Goal: Task Accomplishment & Management: Use online tool/utility

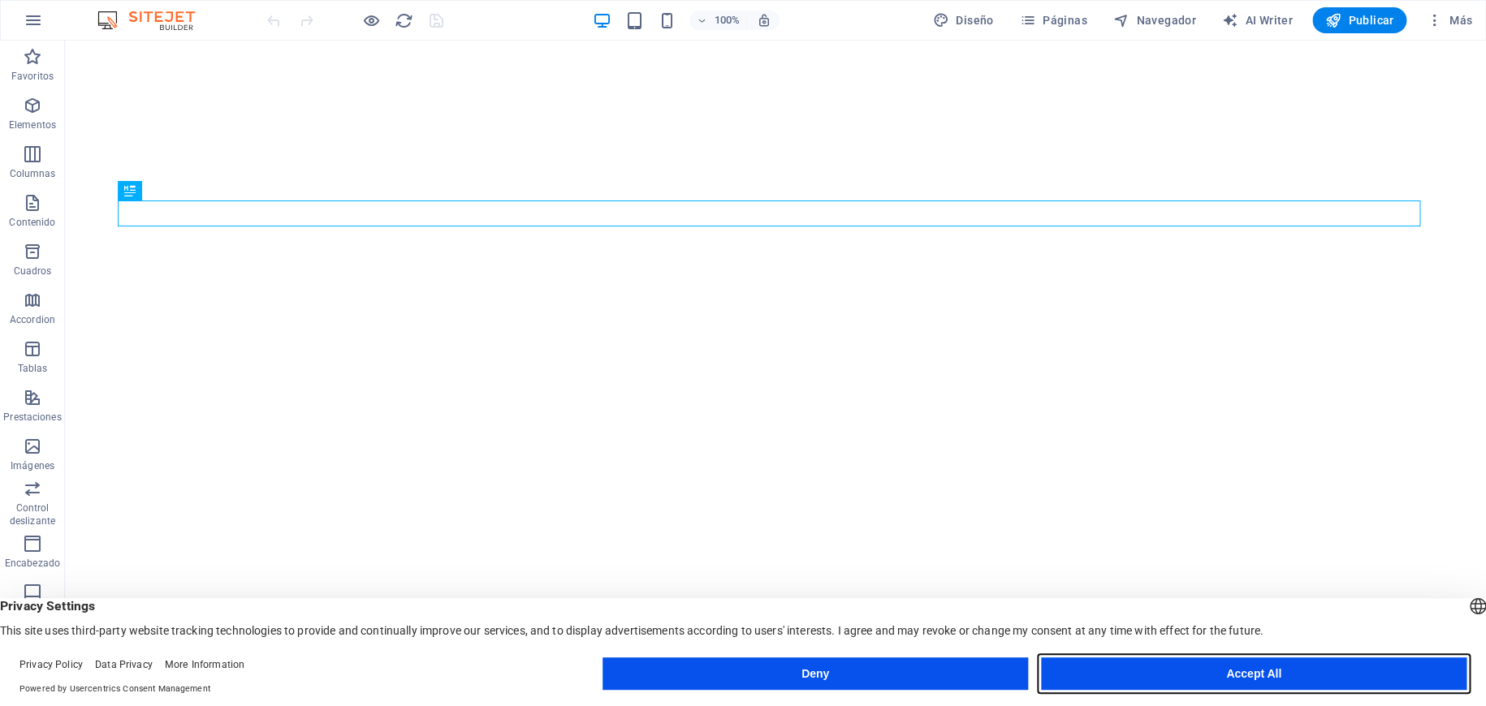
click at [1212, 674] on button "Accept All" at bounding box center [1253, 674] width 425 height 32
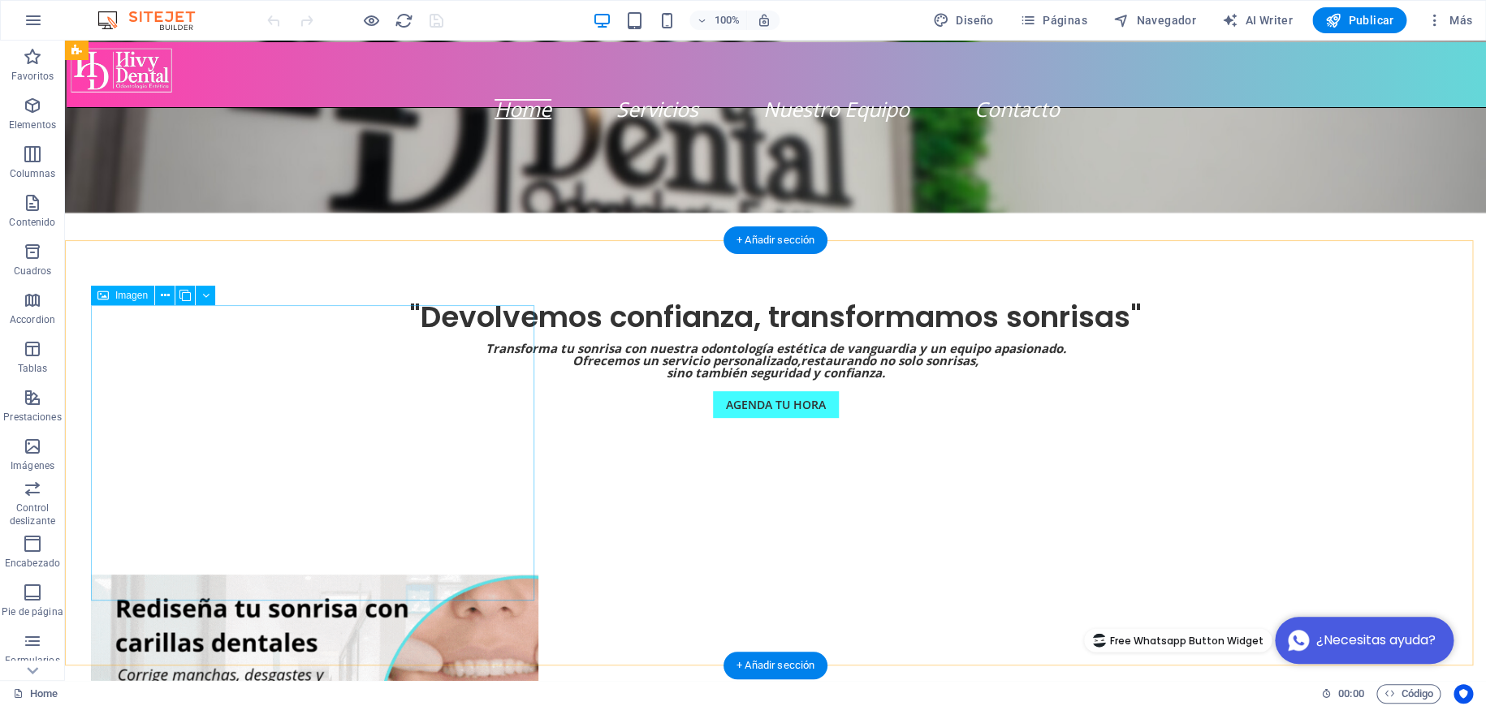
scroll to position [162, 0]
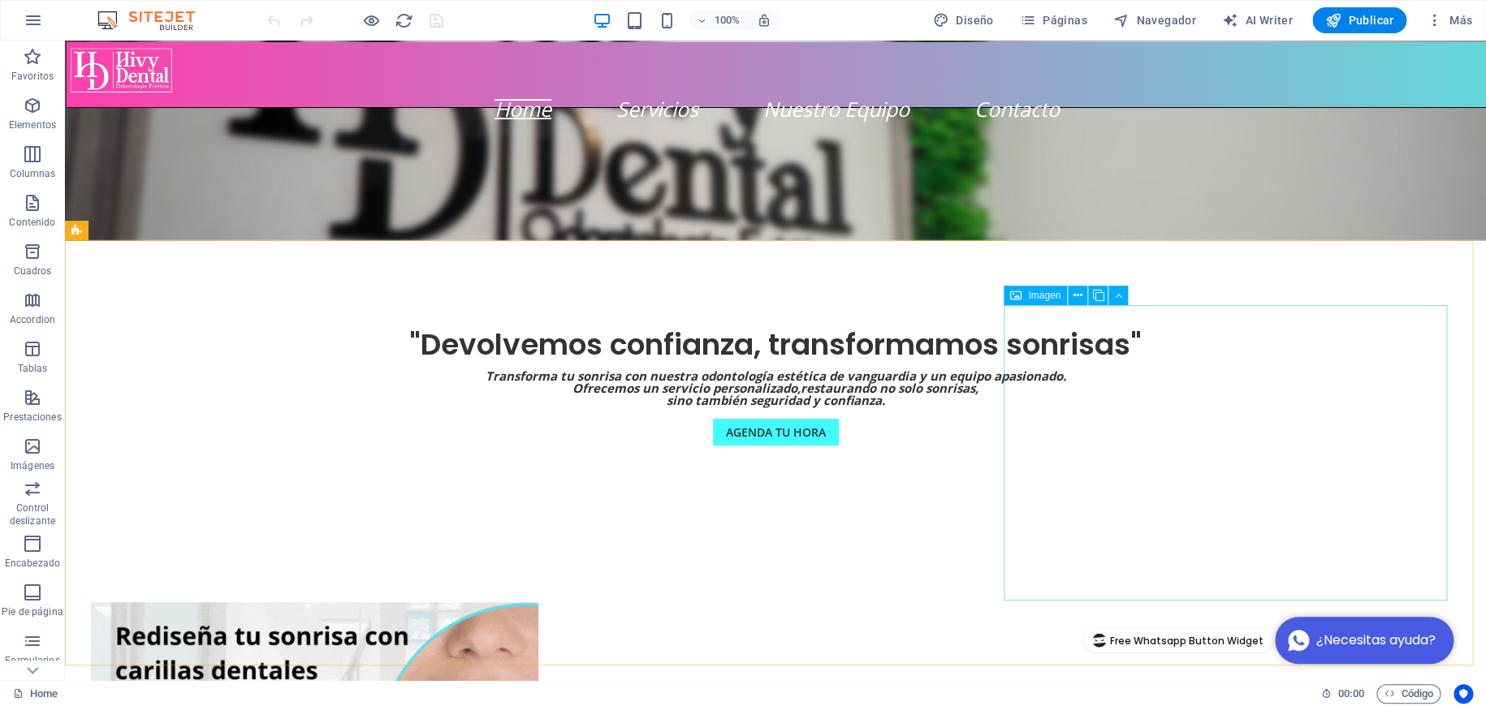
click at [1060, 300] on div "Imagen" at bounding box center [1034, 295] width 63 height 19
click at [1053, 293] on span "Imagen" at bounding box center [1044, 296] width 32 height 10
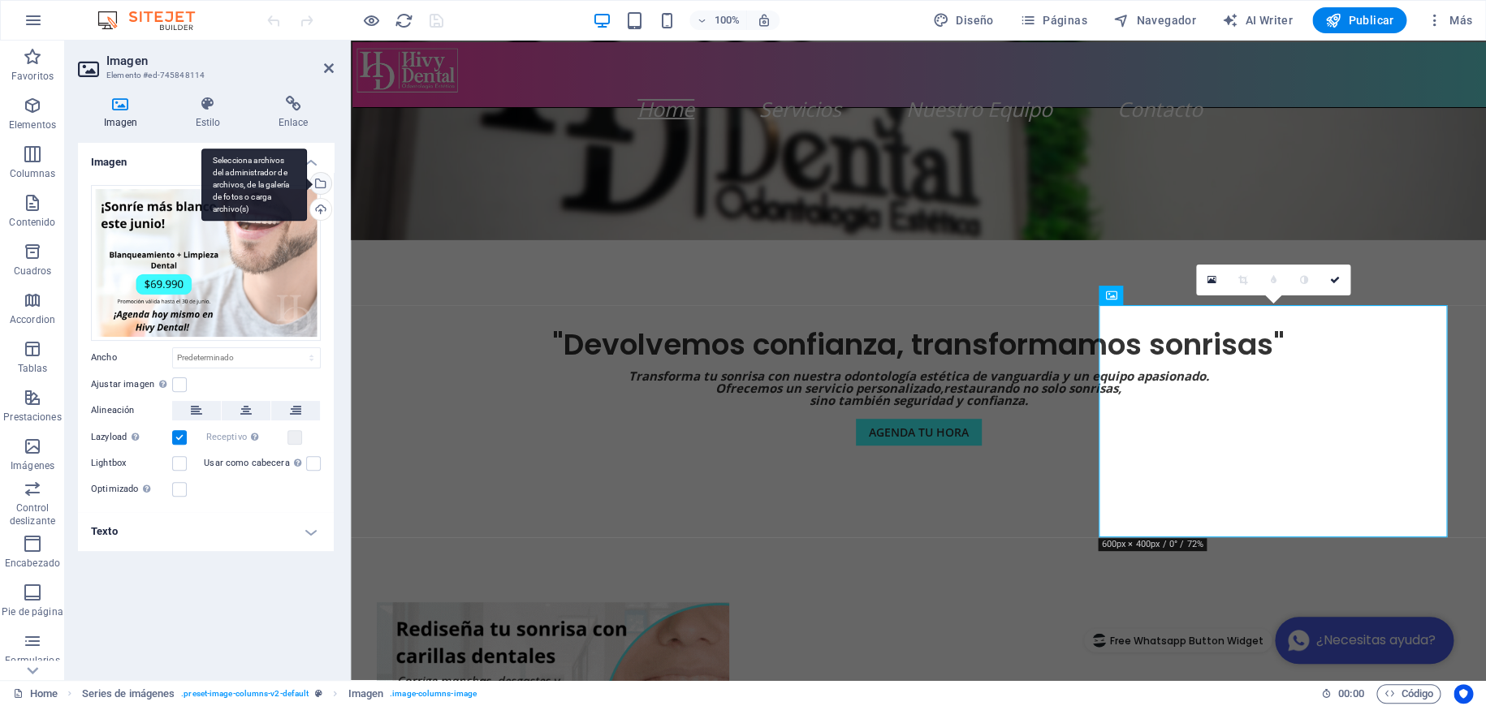
click at [325, 181] on div "Selecciona archivos del administrador de archivos, de la galería de fotos o car…" at bounding box center [319, 185] width 24 height 24
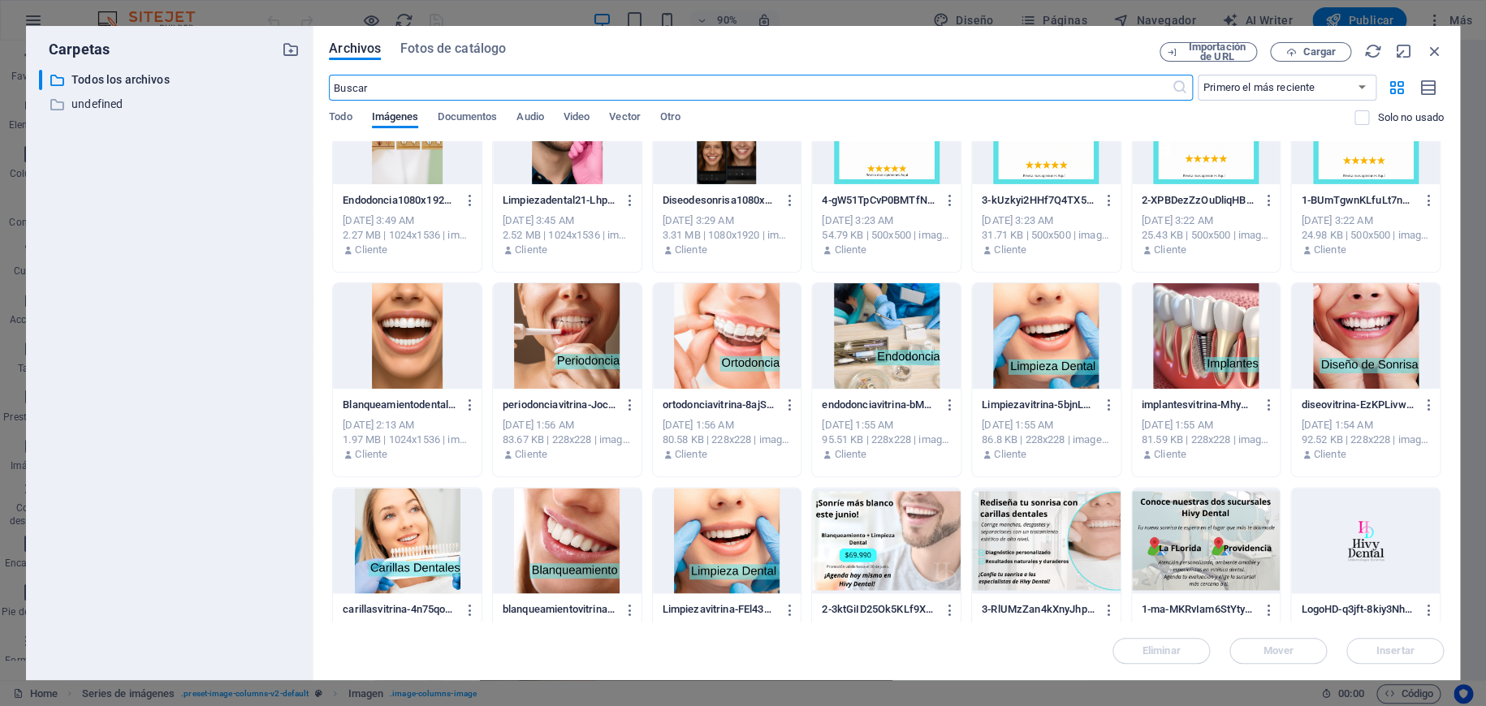
scroll to position [1218, 0]
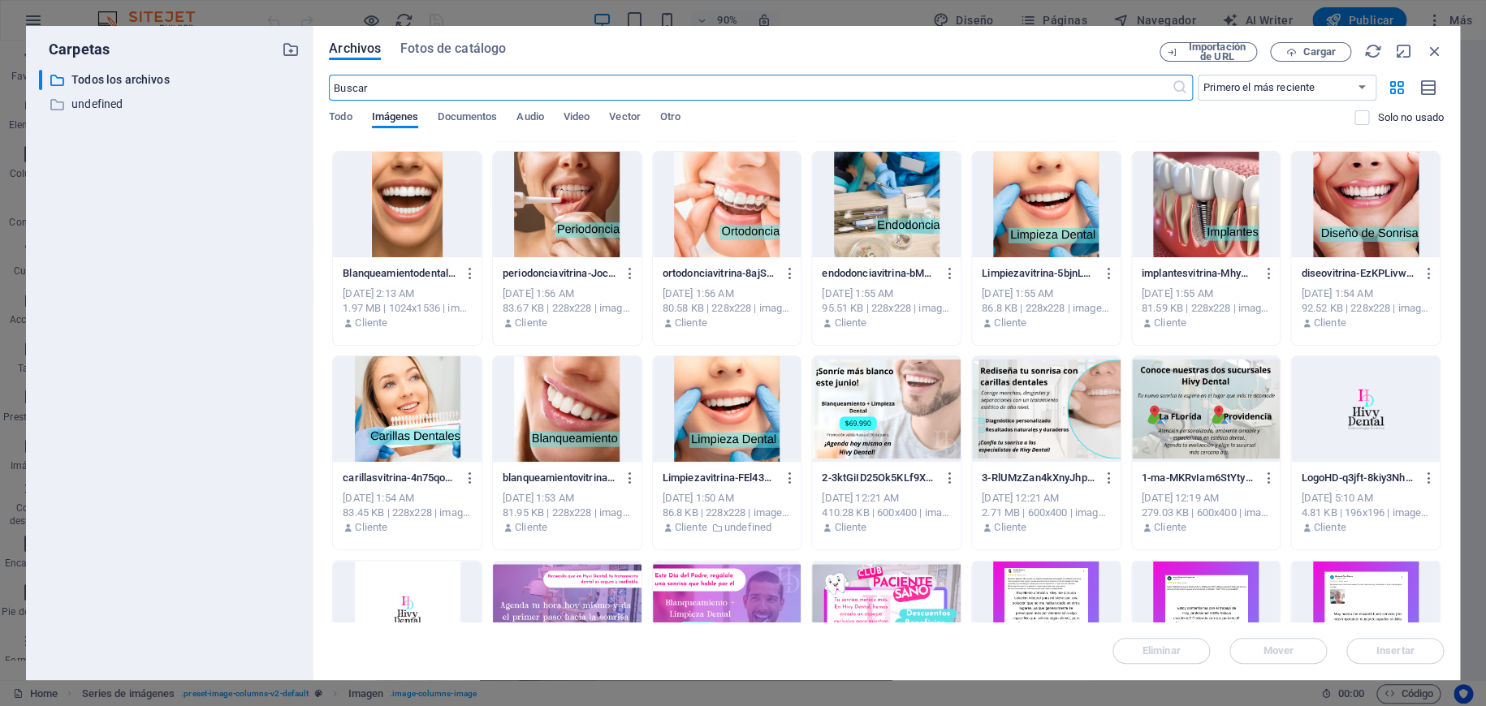
click at [1448, 346] on div "Archivos Fotos de catálogo Importación de URL Cargar ​ Primero el más reciente …" at bounding box center [886, 353] width 1147 height 654
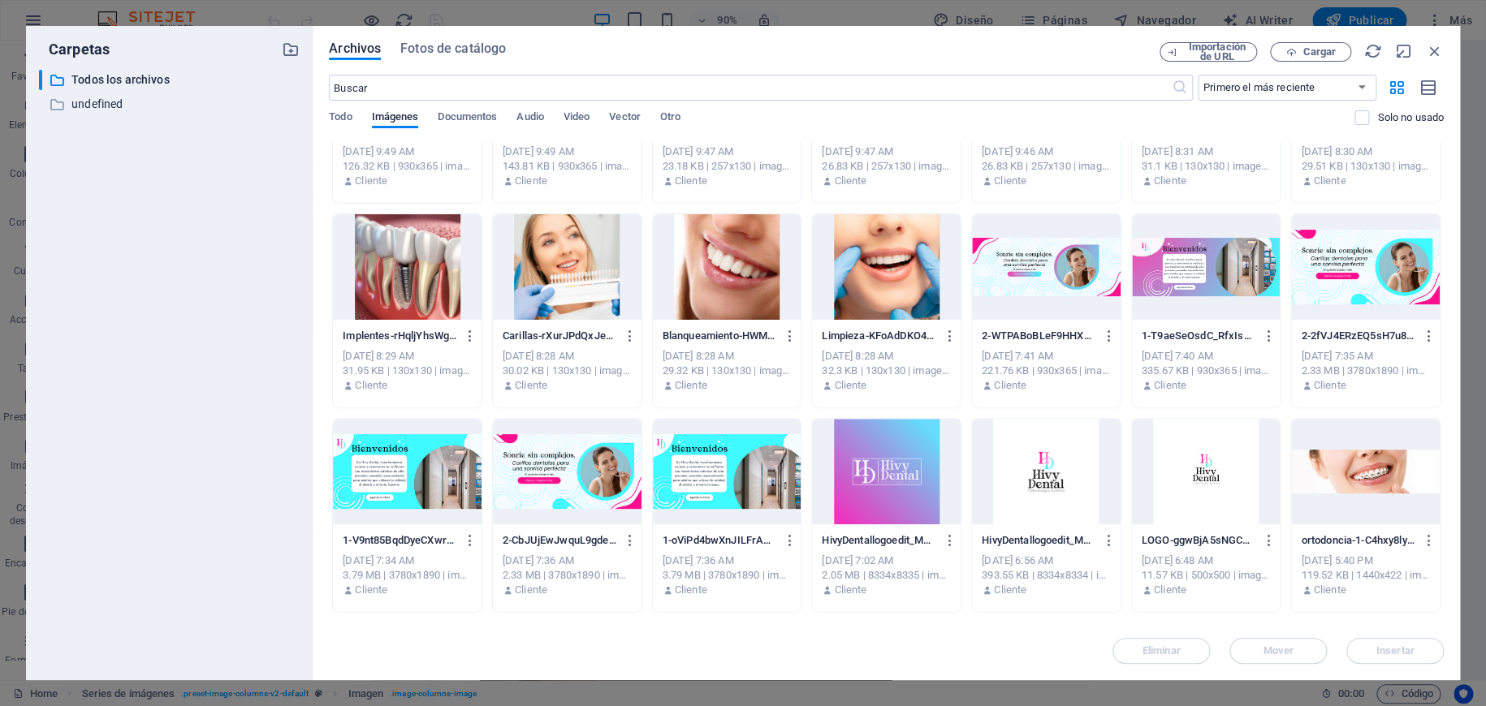
scroll to position [2192, 0]
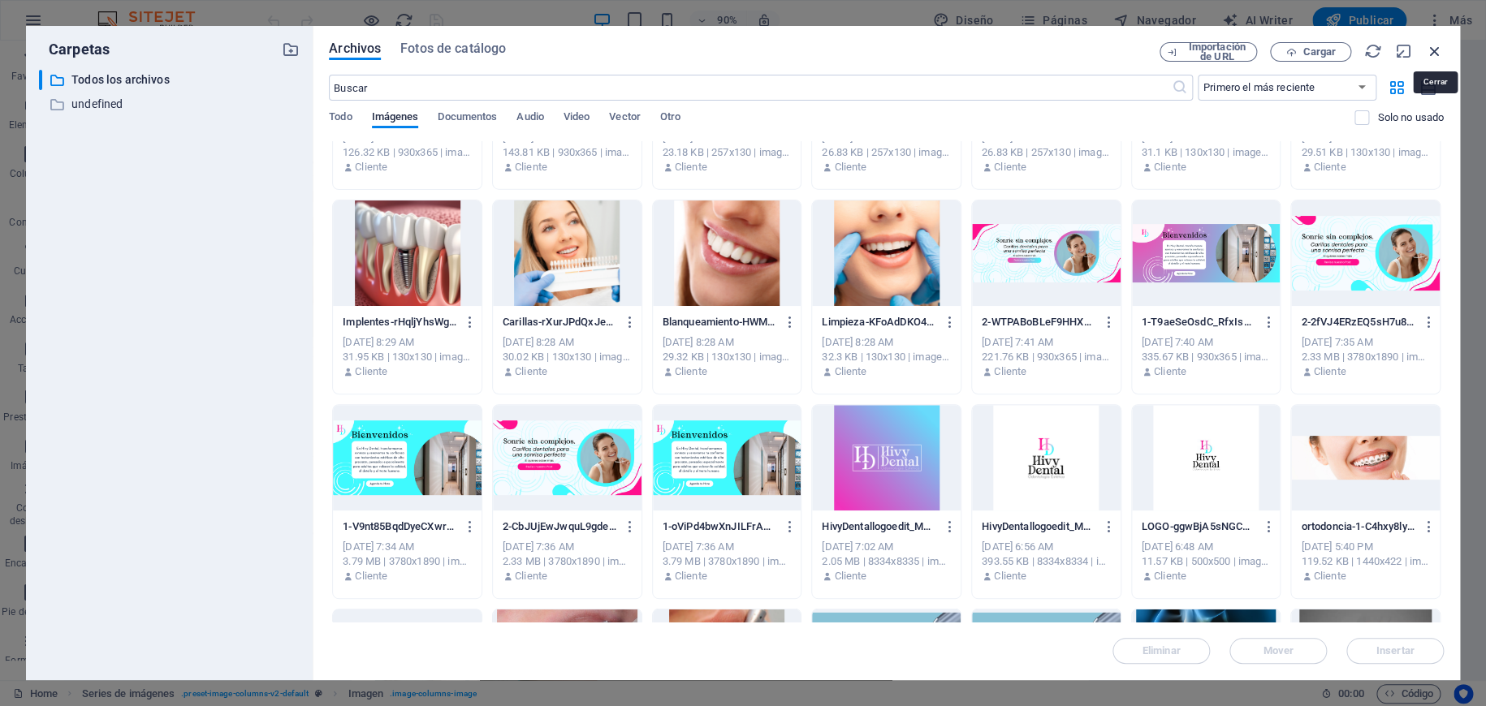
click at [1436, 53] on icon "button" at bounding box center [1434, 51] width 18 height 18
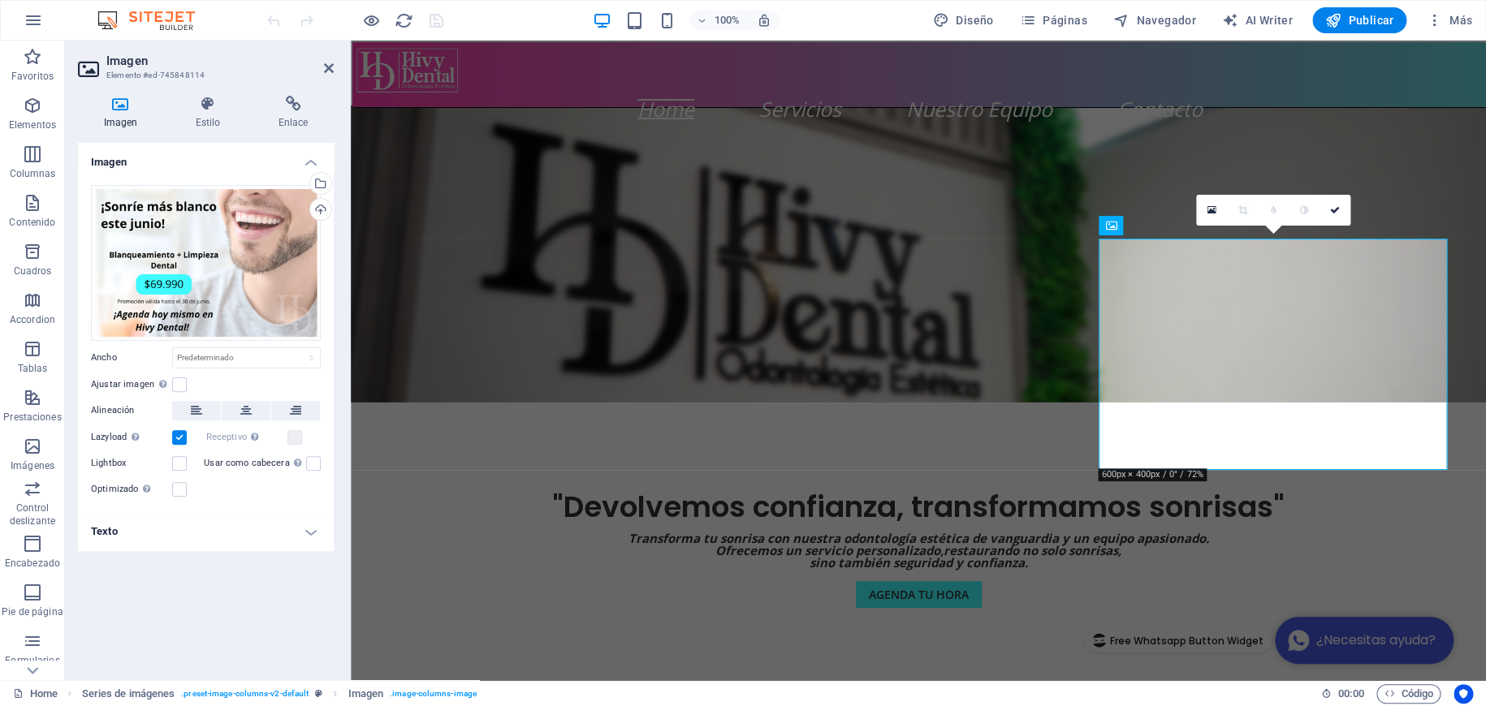
scroll to position [664, 0]
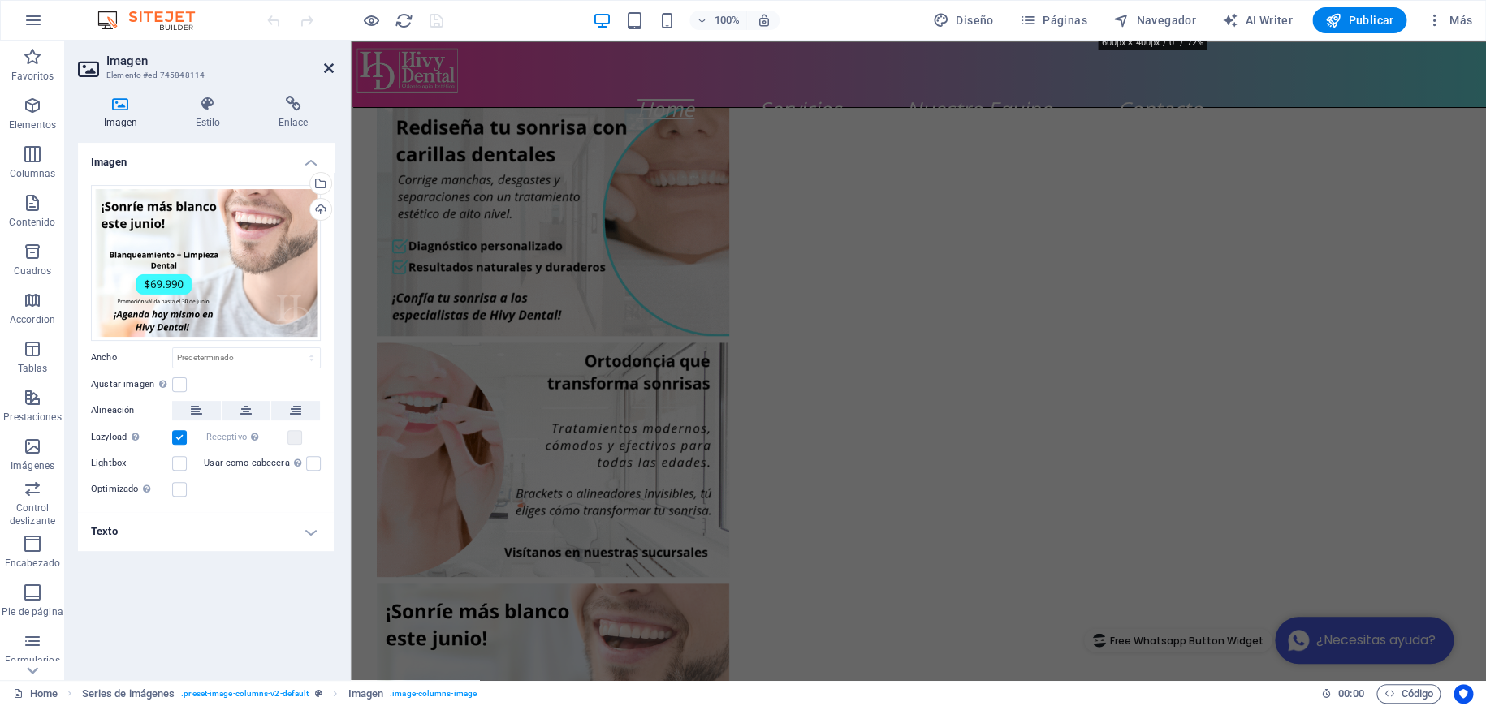
click at [331, 66] on icon at bounding box center [329, 68] width 10 height 13
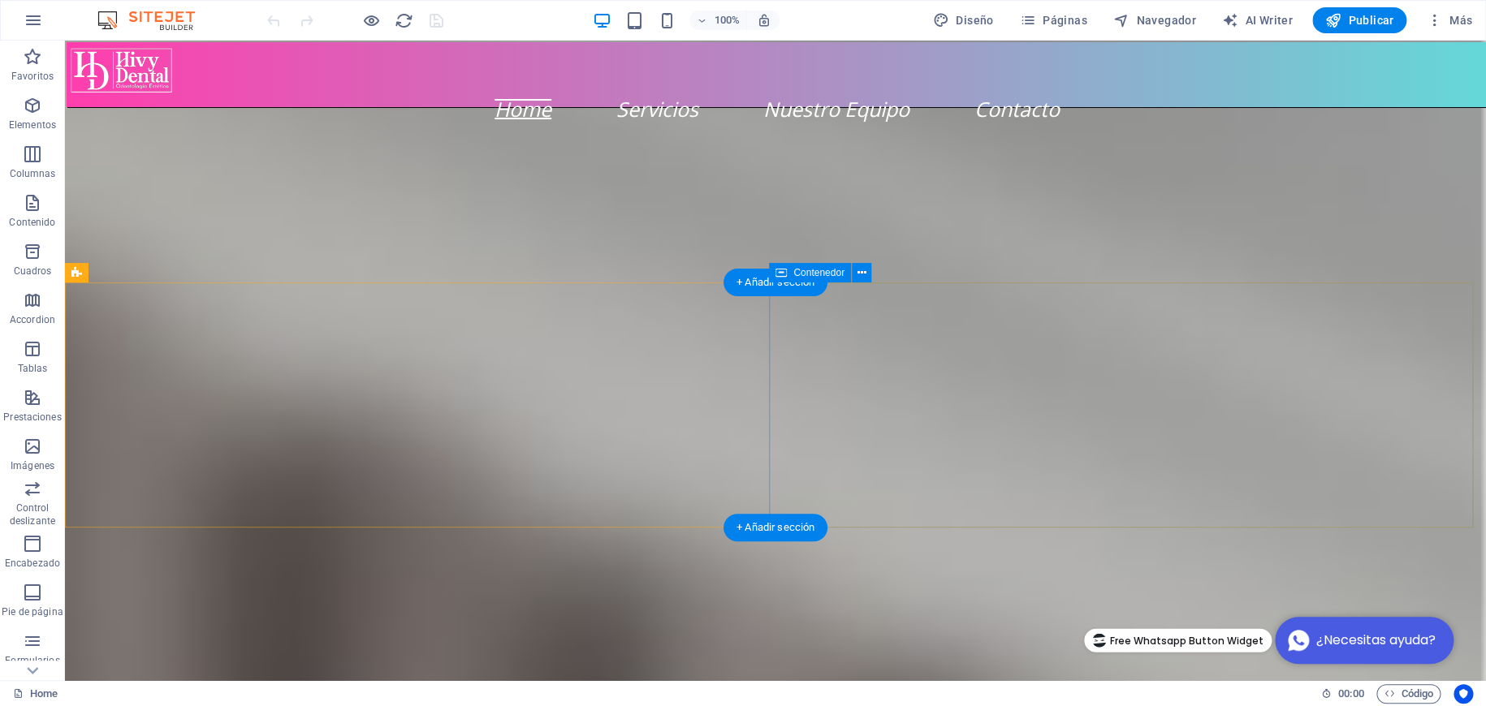
scroll to position [745, 0]
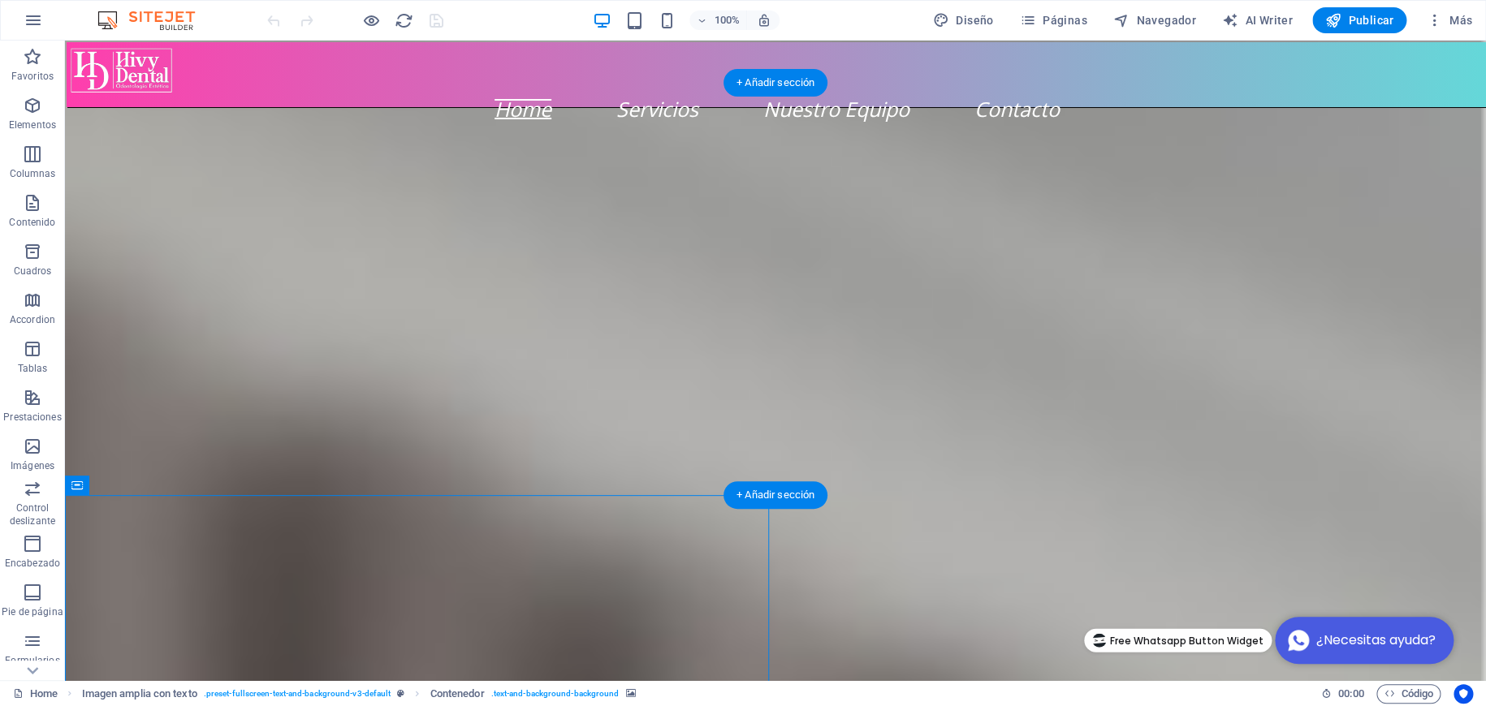
select select "px"
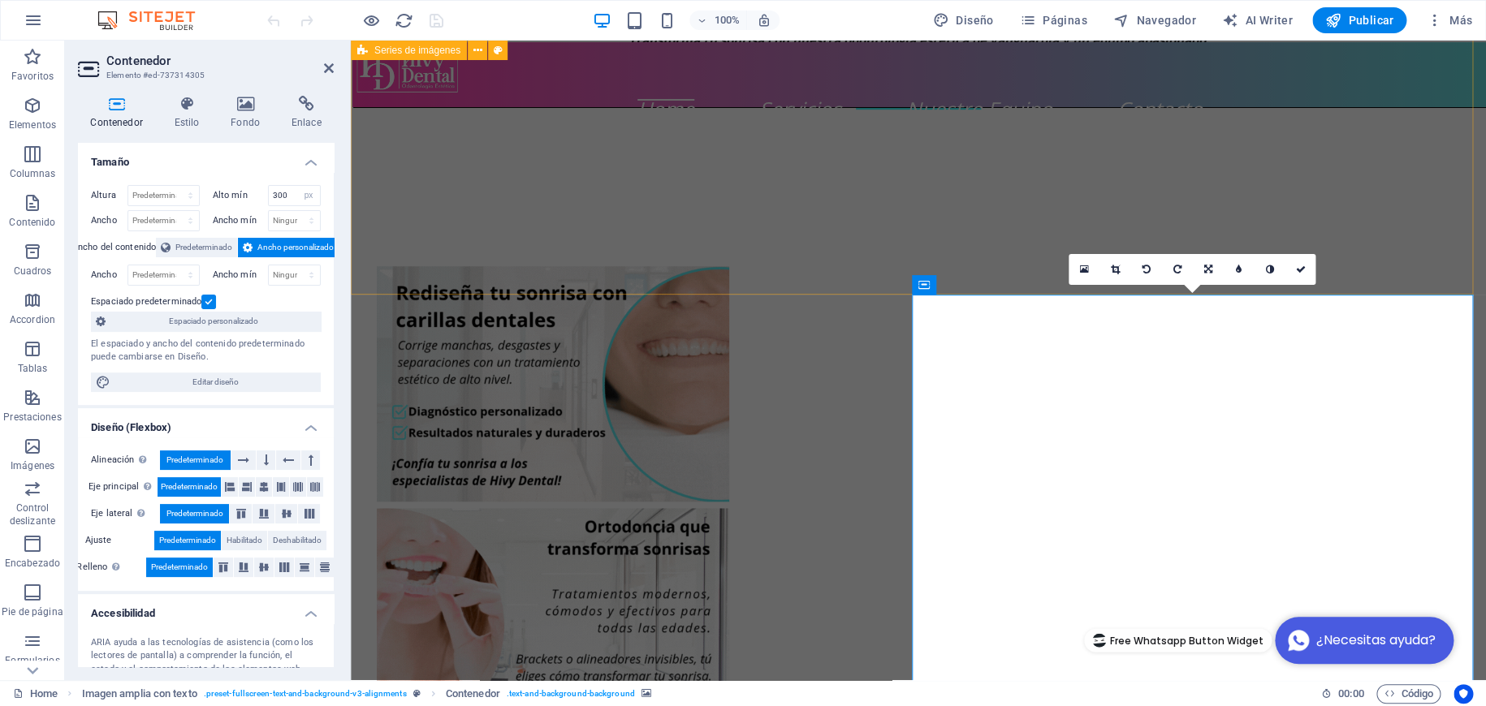
scroll to position [502, 0]
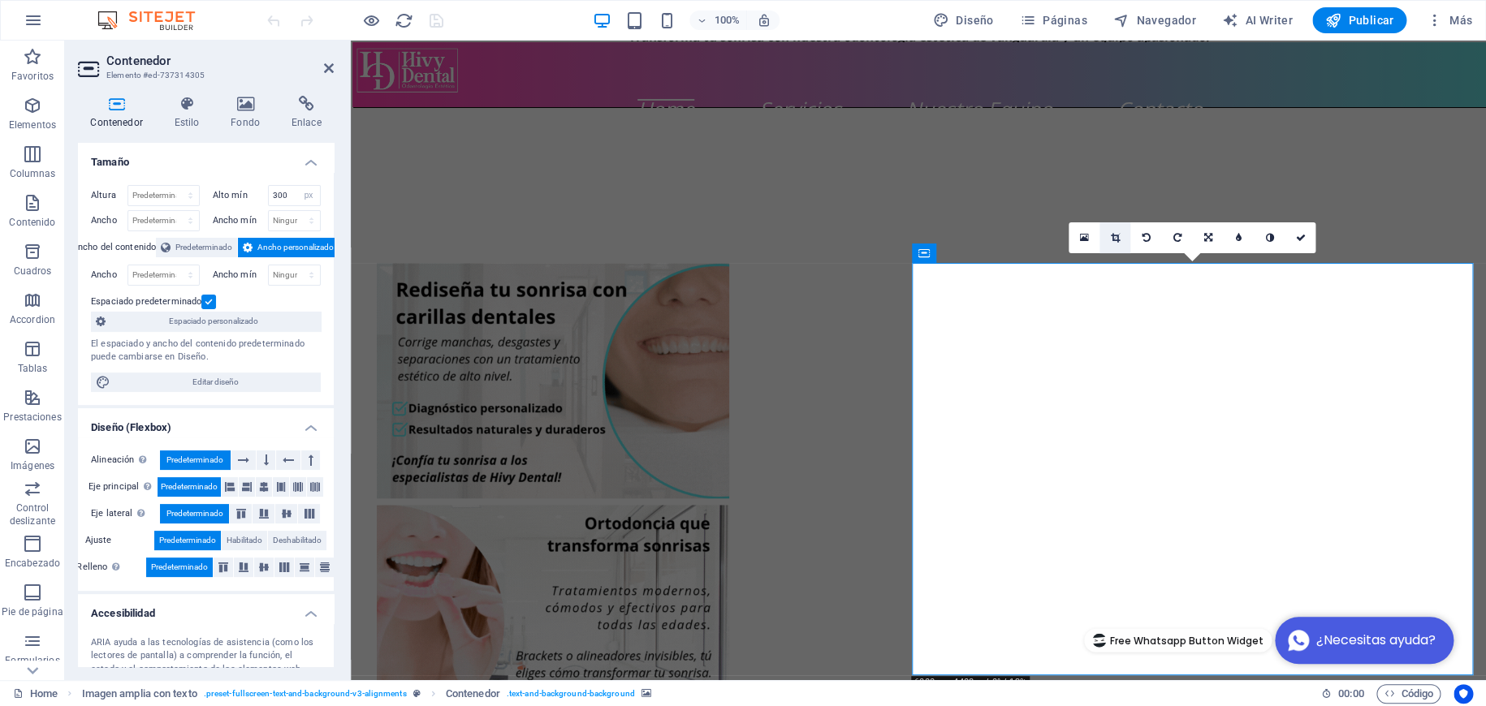
click at [1108, 243] on link at bounding box center [1114, 237] width 31 height 31
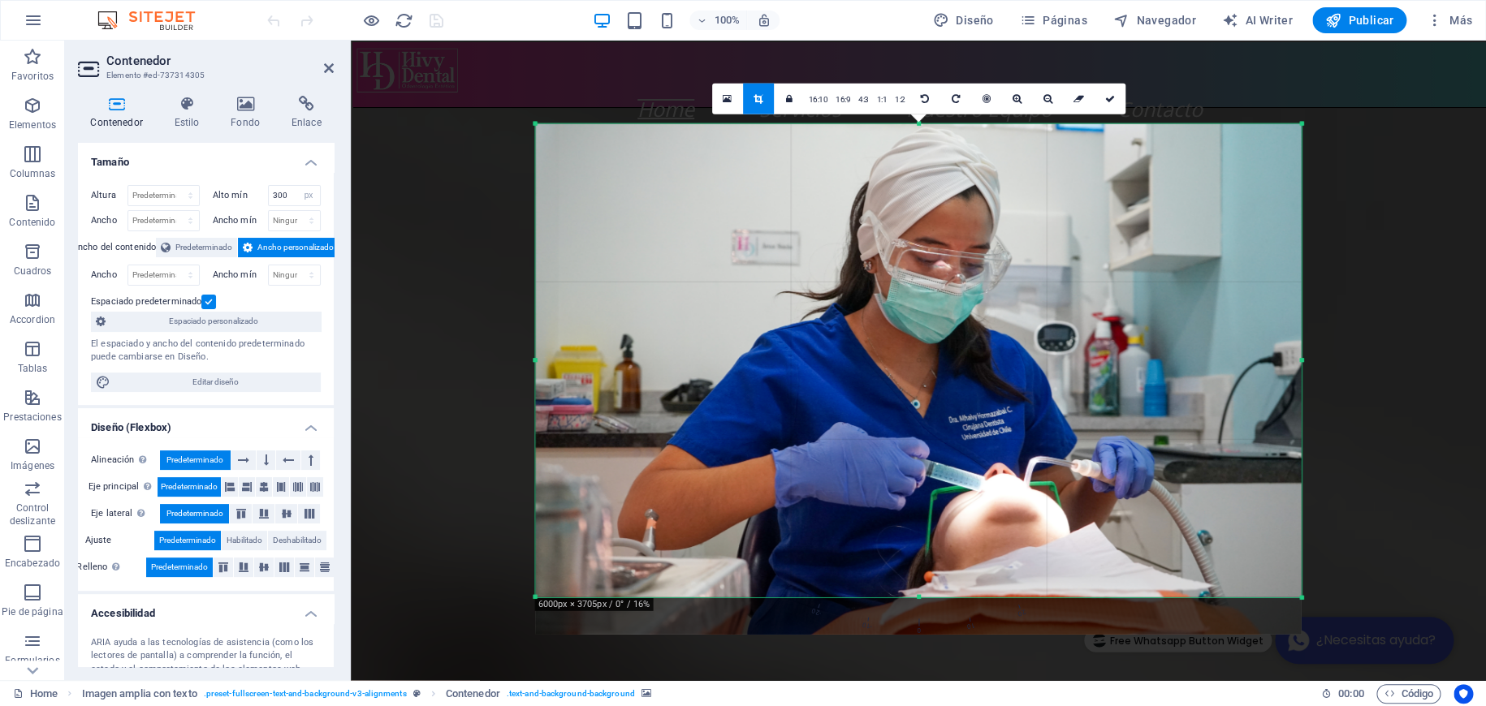
drag, startPoint x: 1301, startPoint y: 614, endPoint x: 1299, endPoint y: 576, distance: 39.0
click at [1299, 576] on div "180 170 160 150 140 130 120 110 100 90 80 70 60 50 40 30 20 10 0 -10 -20 -30 -4…" at bounding box center [917, 360] width 765 height 473
click at [1102, 92] on link at bounding box center [1109, 99] width 31 height 31
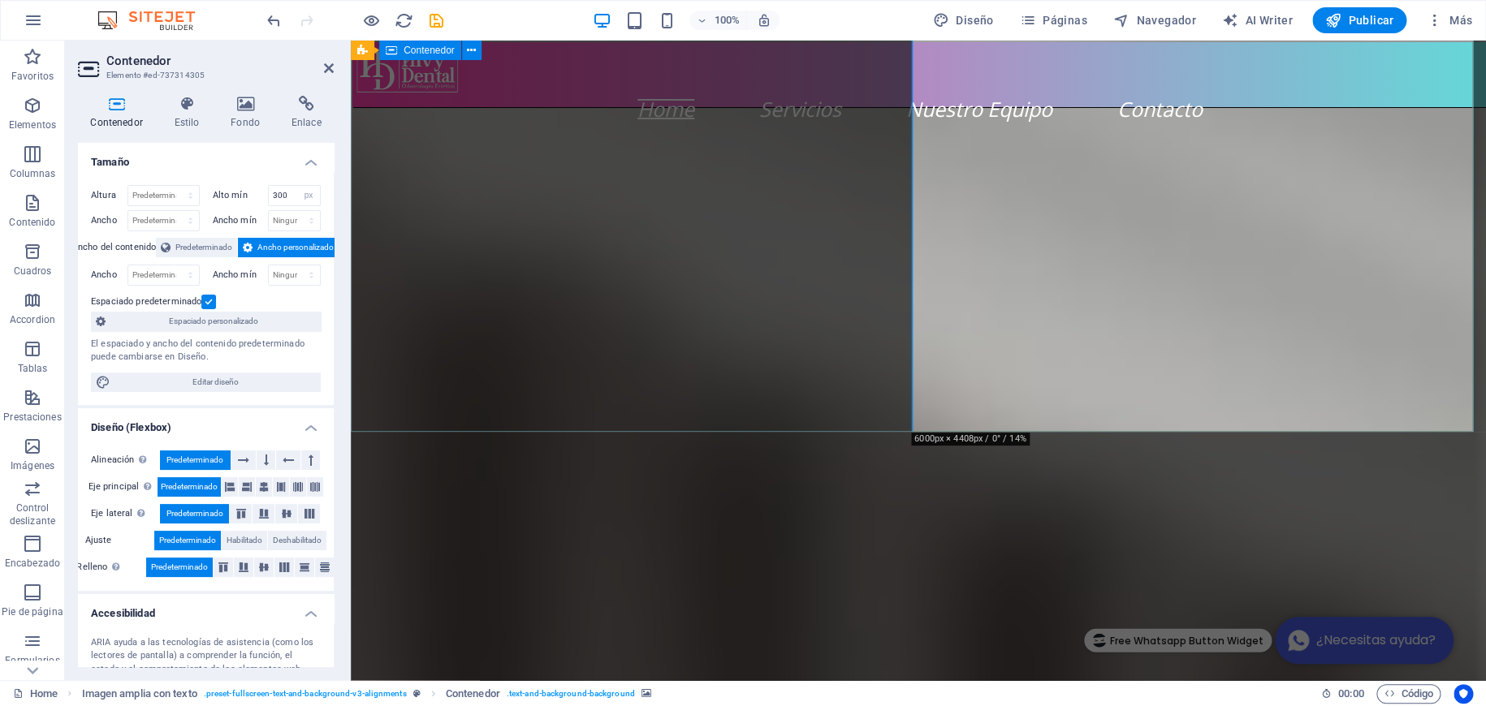
scroll to position [745, 0]
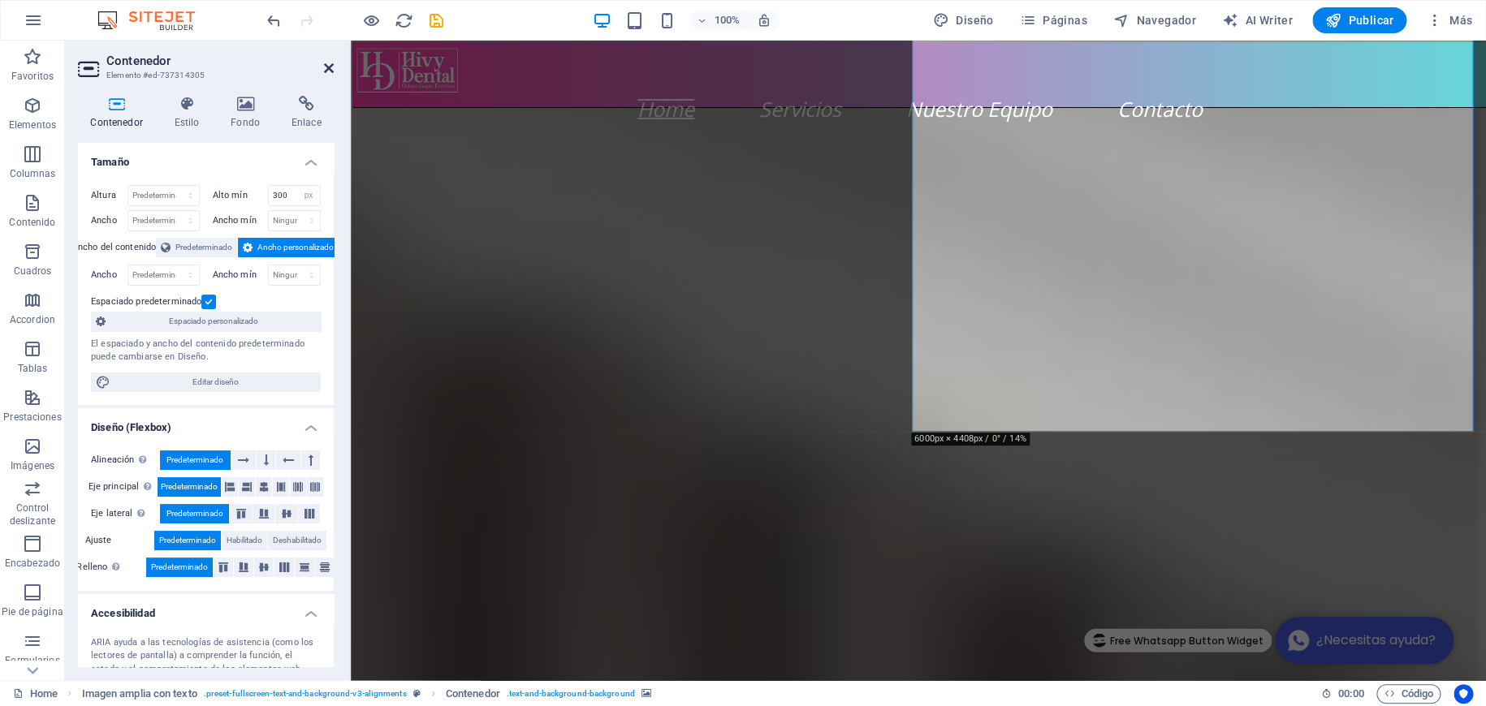
click at [330, 63] on icon at bounding box center [329, 68] width 10 height 13
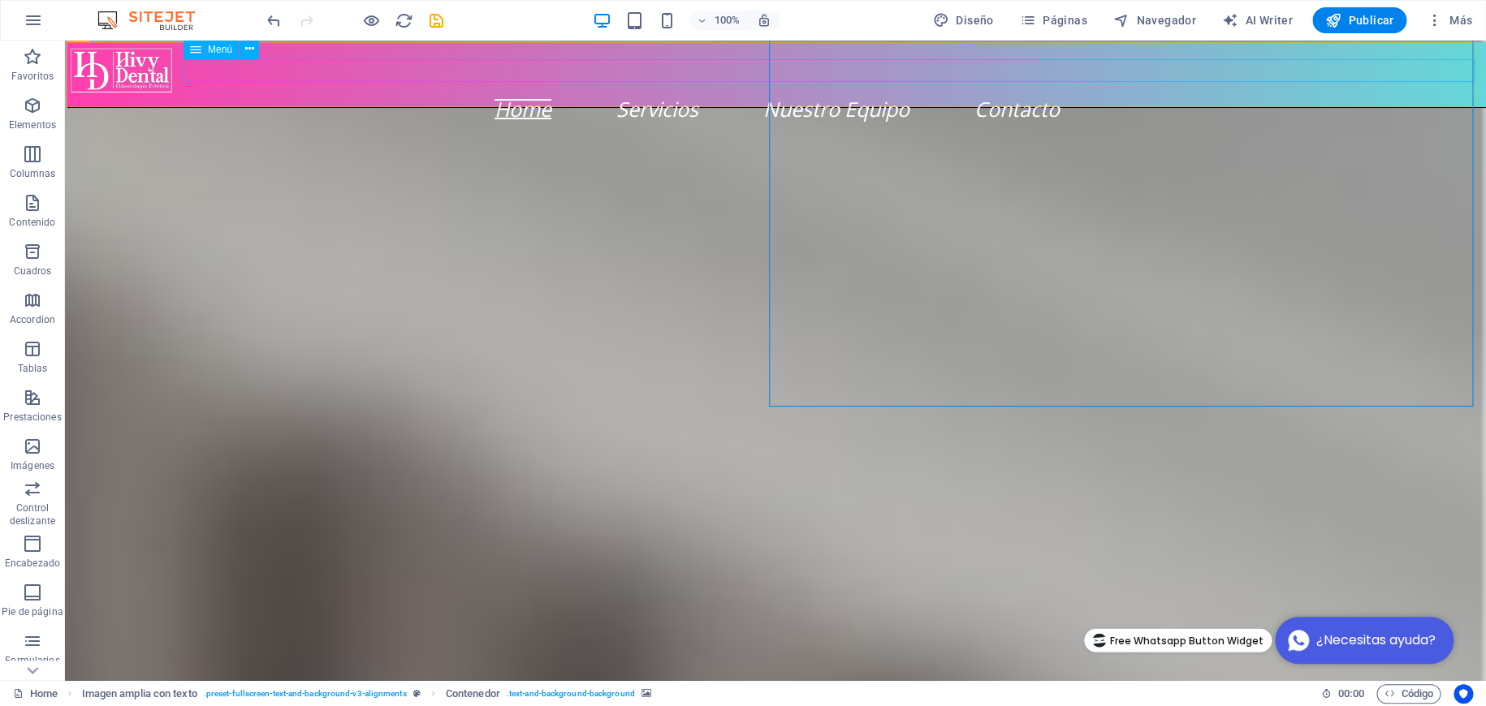
scroll to position [834, 0]
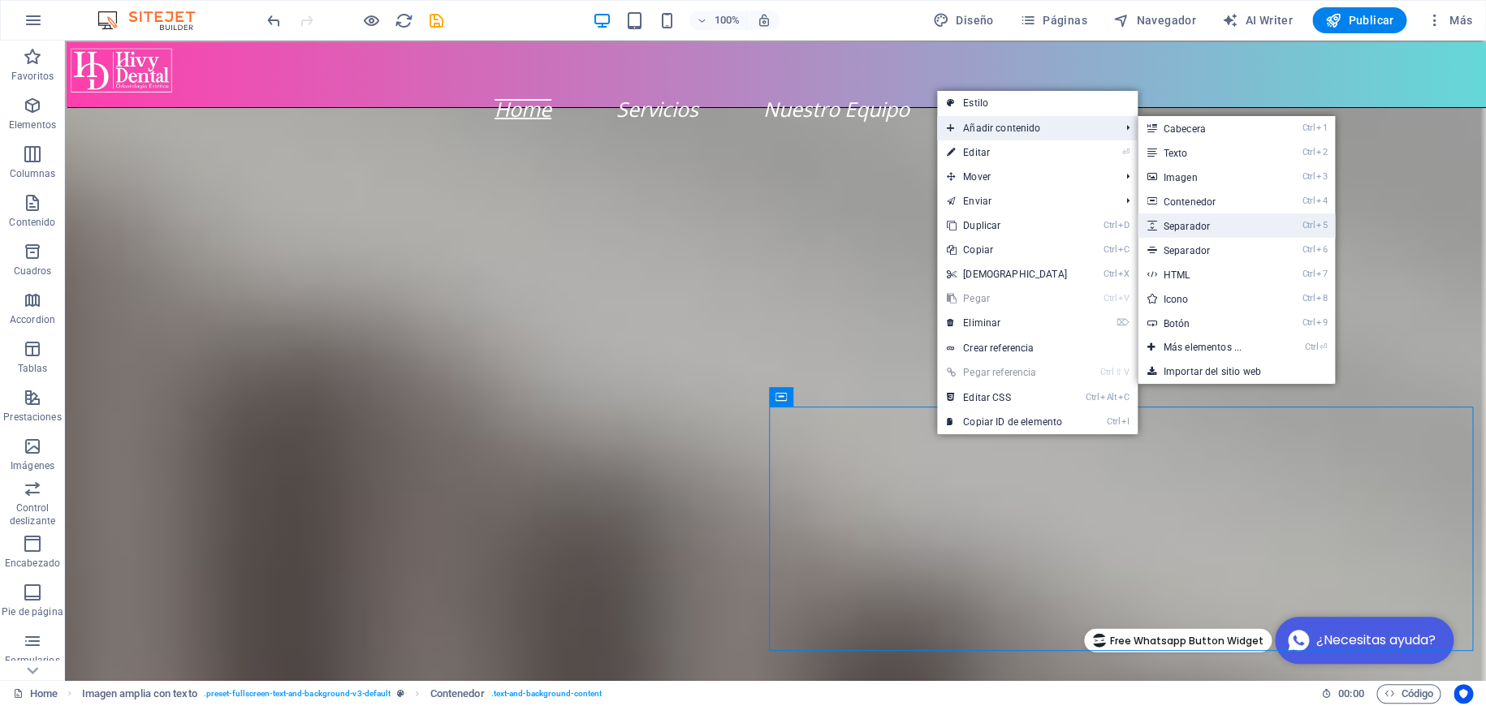
click at [1240, 218] on link "Ctrl 5 Separador" at bounding box center [1205, 225] width 136 height 24
select select "px"
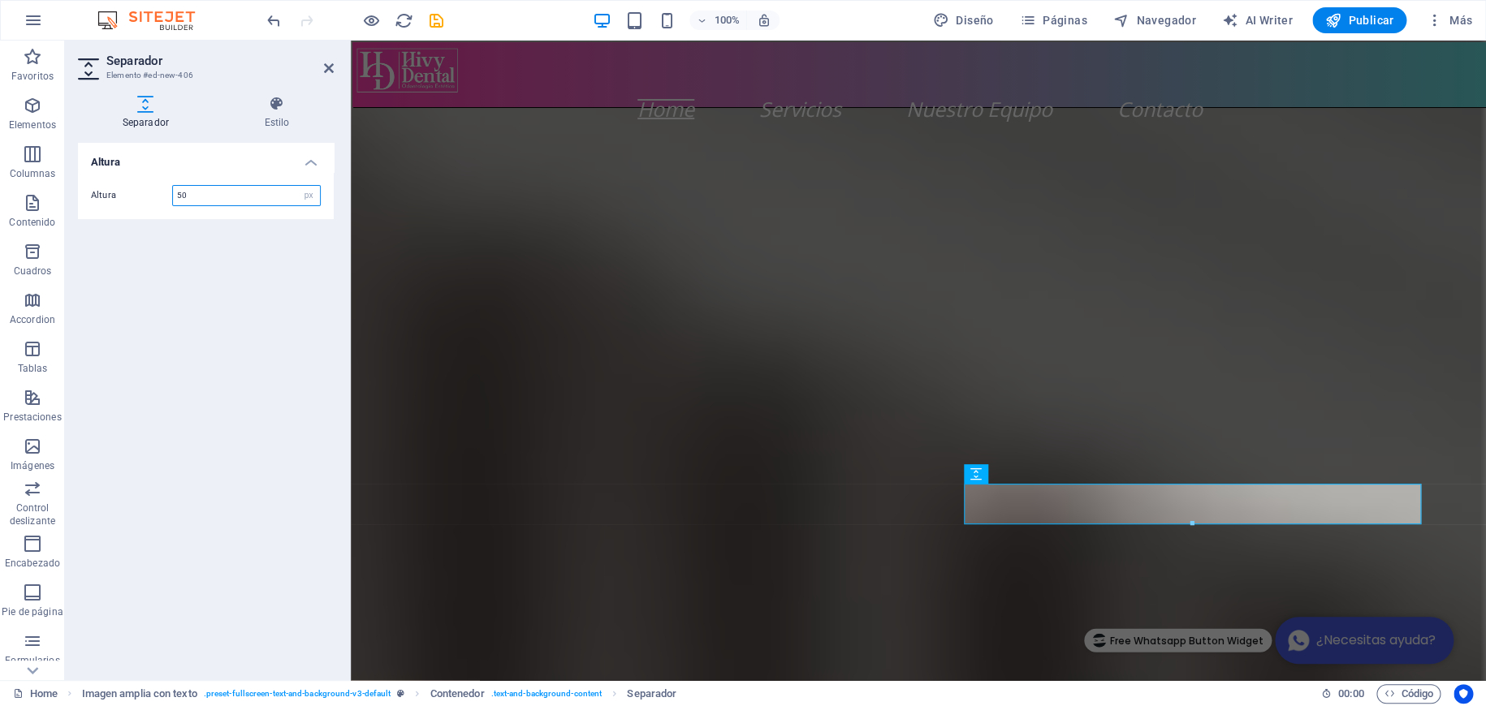
scroll to position [745, 0]
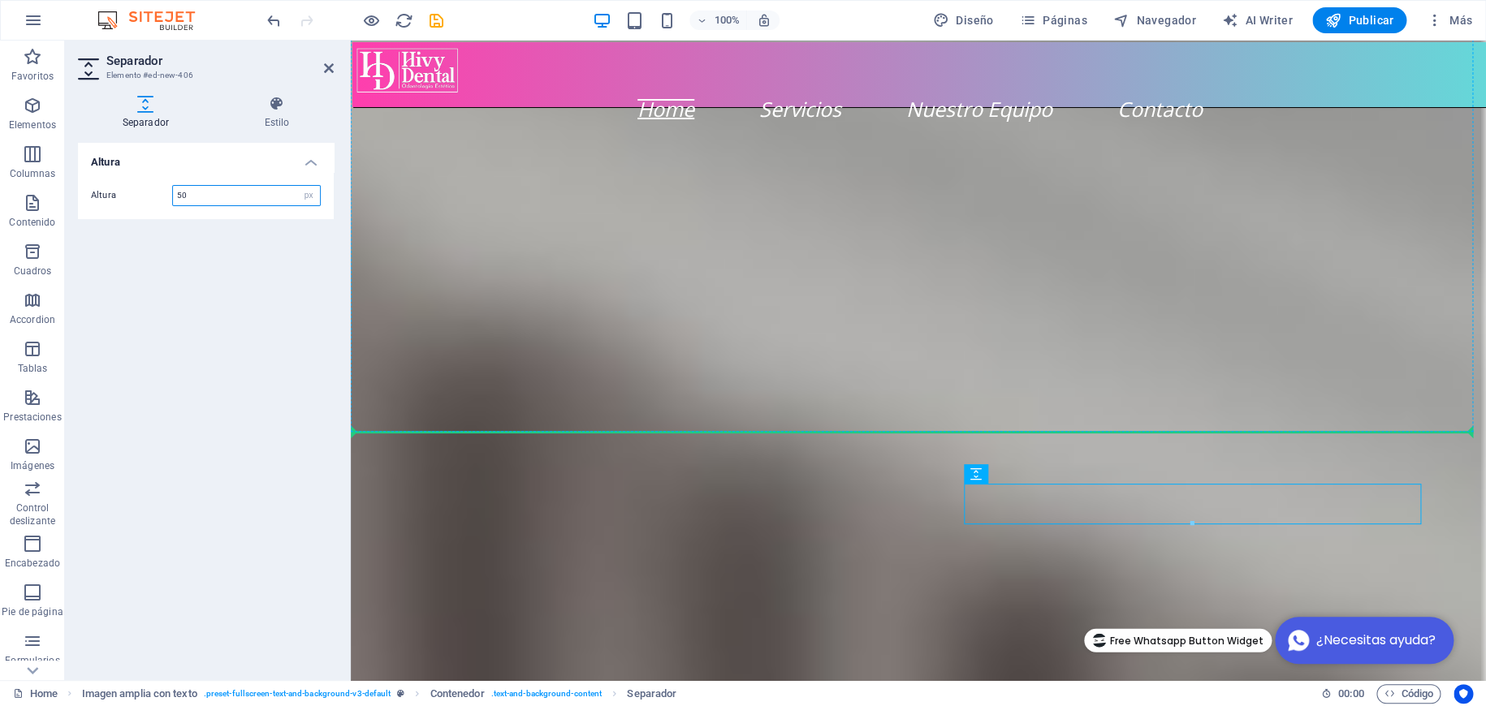
drag, startPoint x: 1344, startPoint y: 516, endPoint x: 839, endPoint y: 401, distance: 518.7
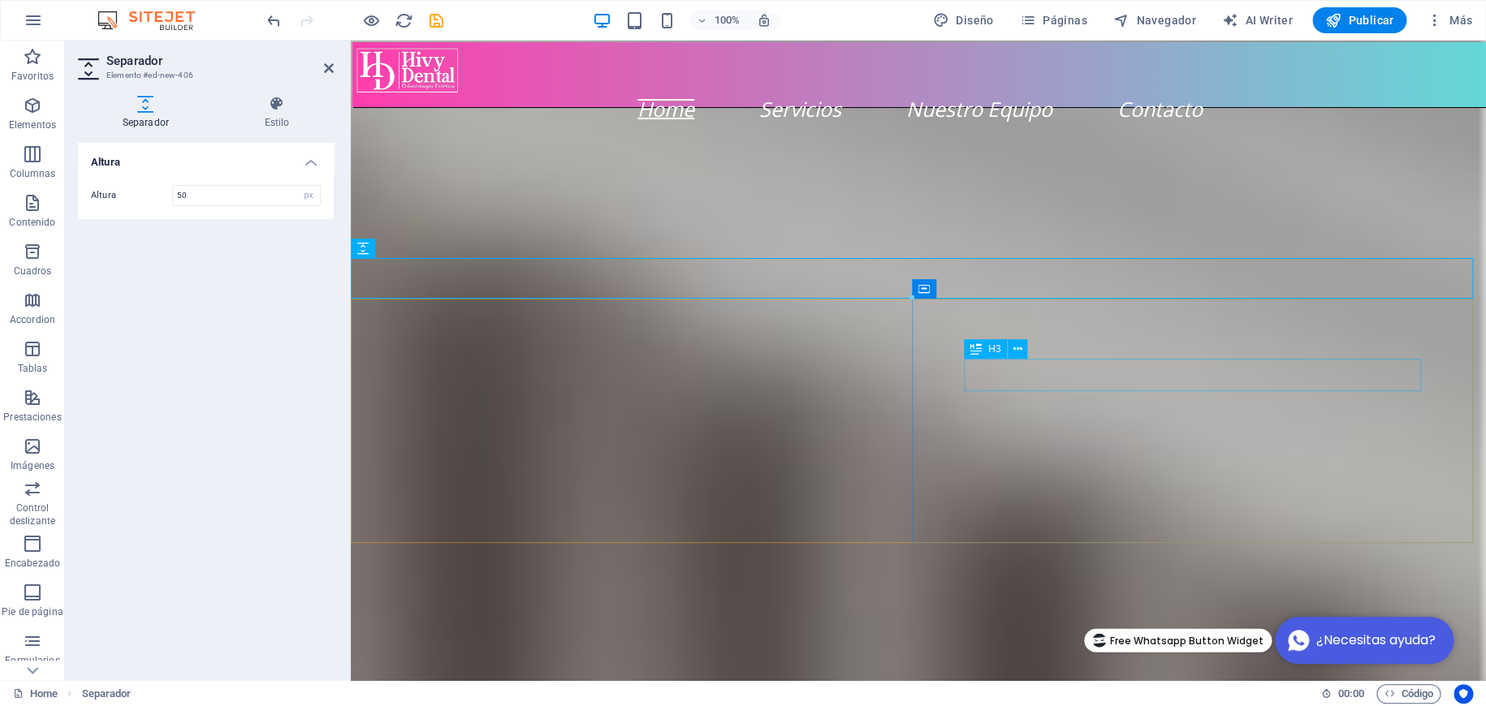
scroll to position [817, 0]
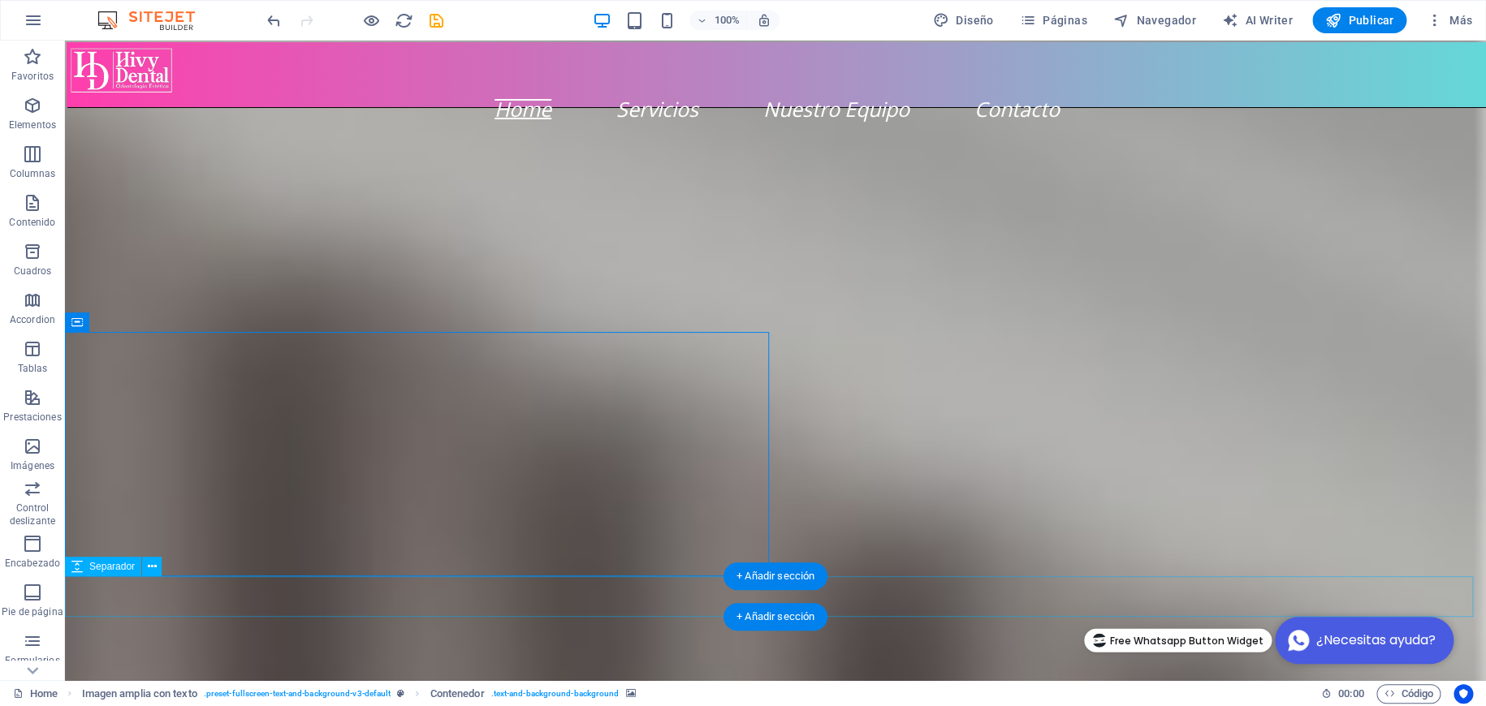
scroll to position [988, 0]
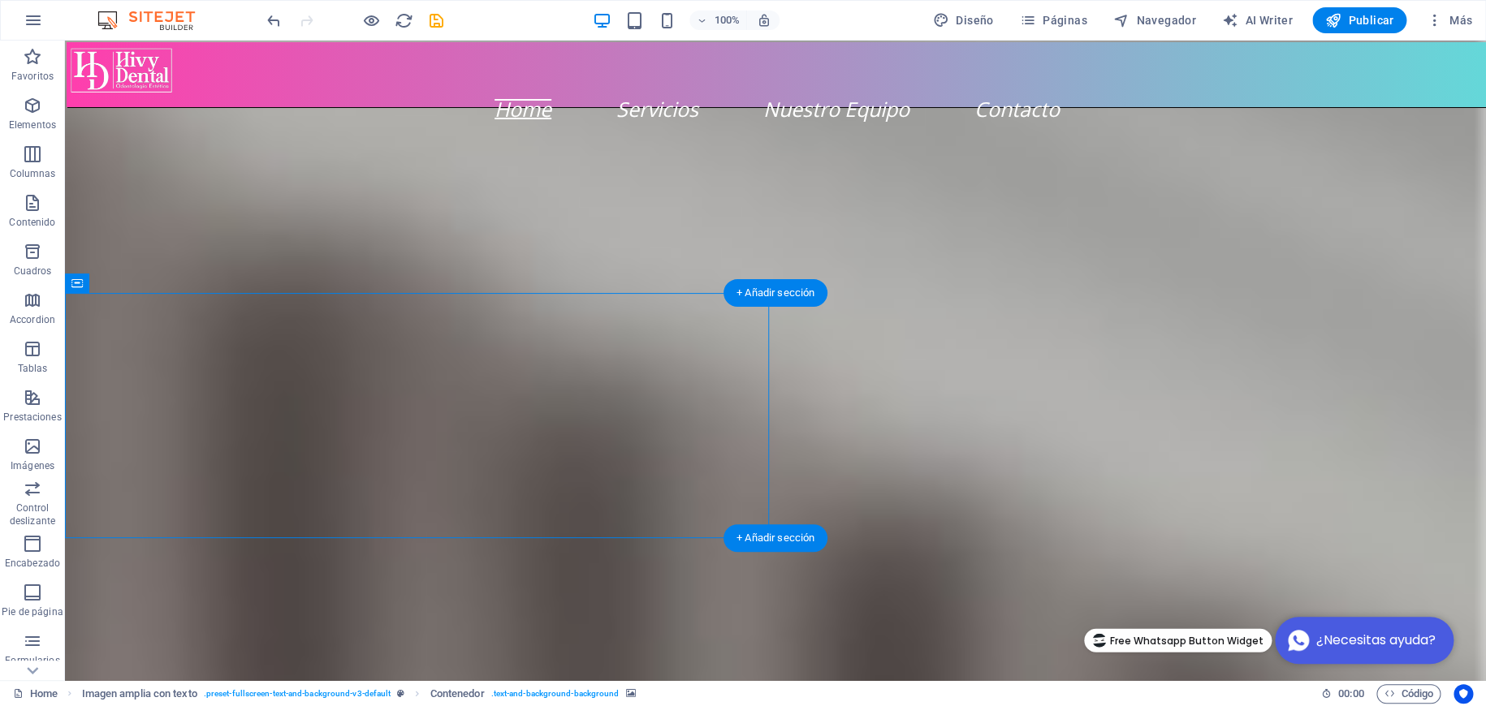
select select "px"
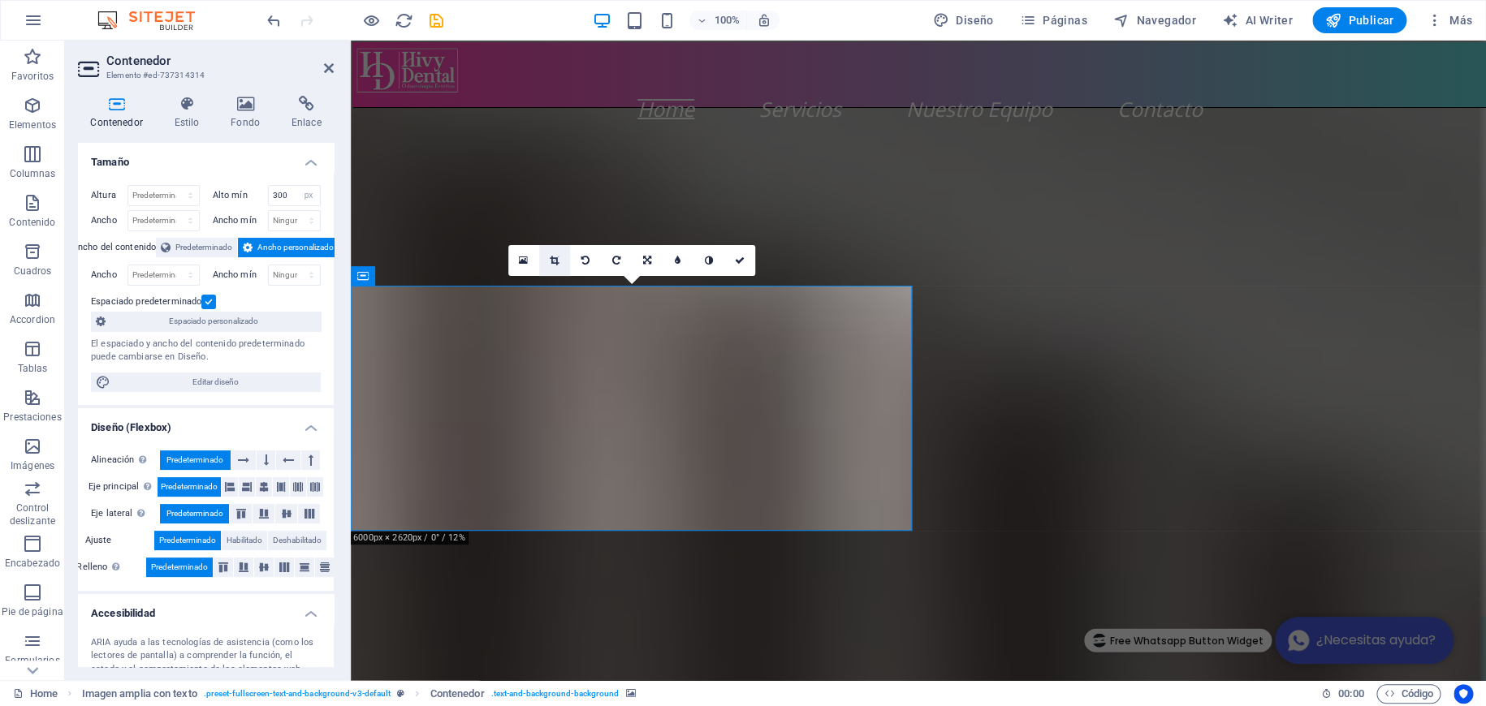
click at [552, 257] on icon at bounding box center [554, 261] width 9 height 10
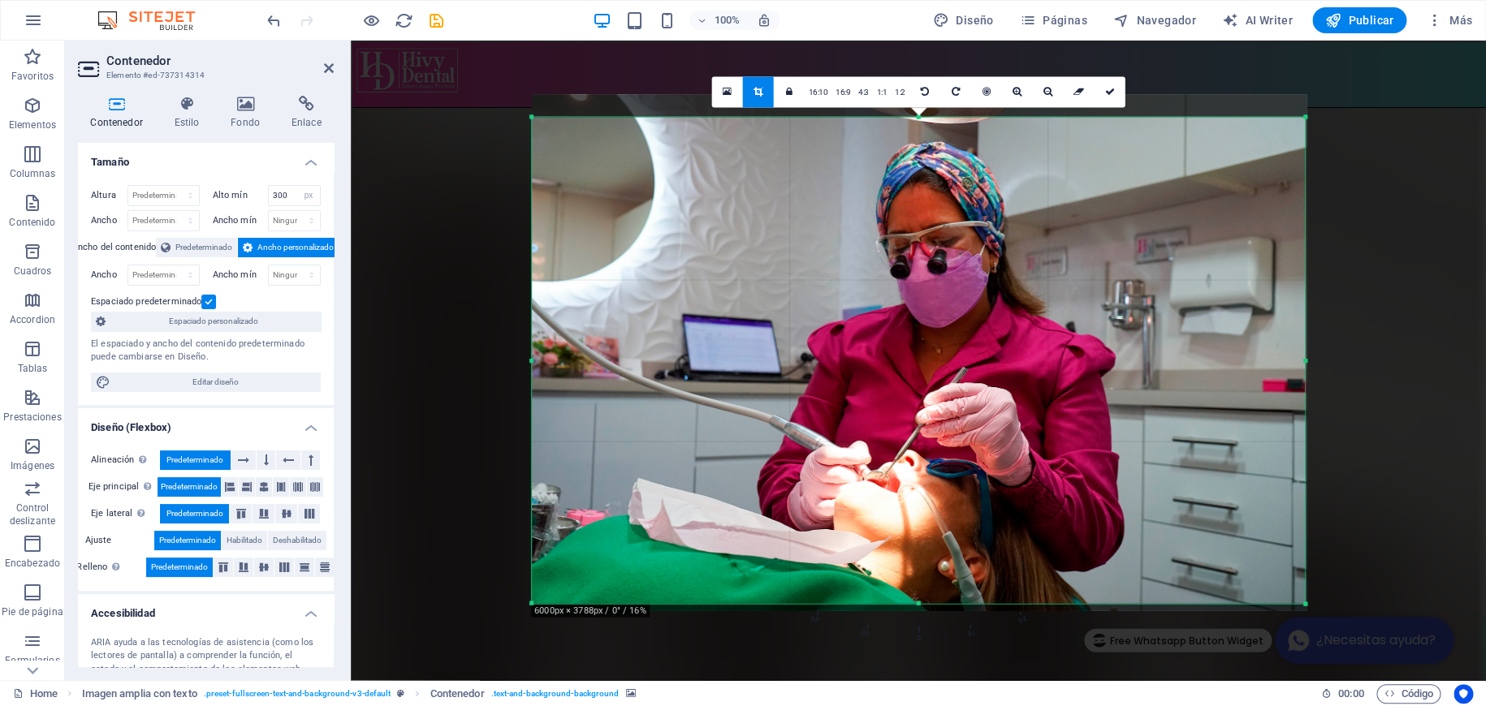
drag, startPoint x: 533, startPoint y: 106, endPoint x: 526, endPoint y: 129, distance: 23.6
click at [532, 129] on div "180 170 160 150 140 130 120 110 100 90 80 70 60 50 40 30 20 10 0 -10 -20 -30 -4…" at bounding box center [918, 360] width 773 height 486
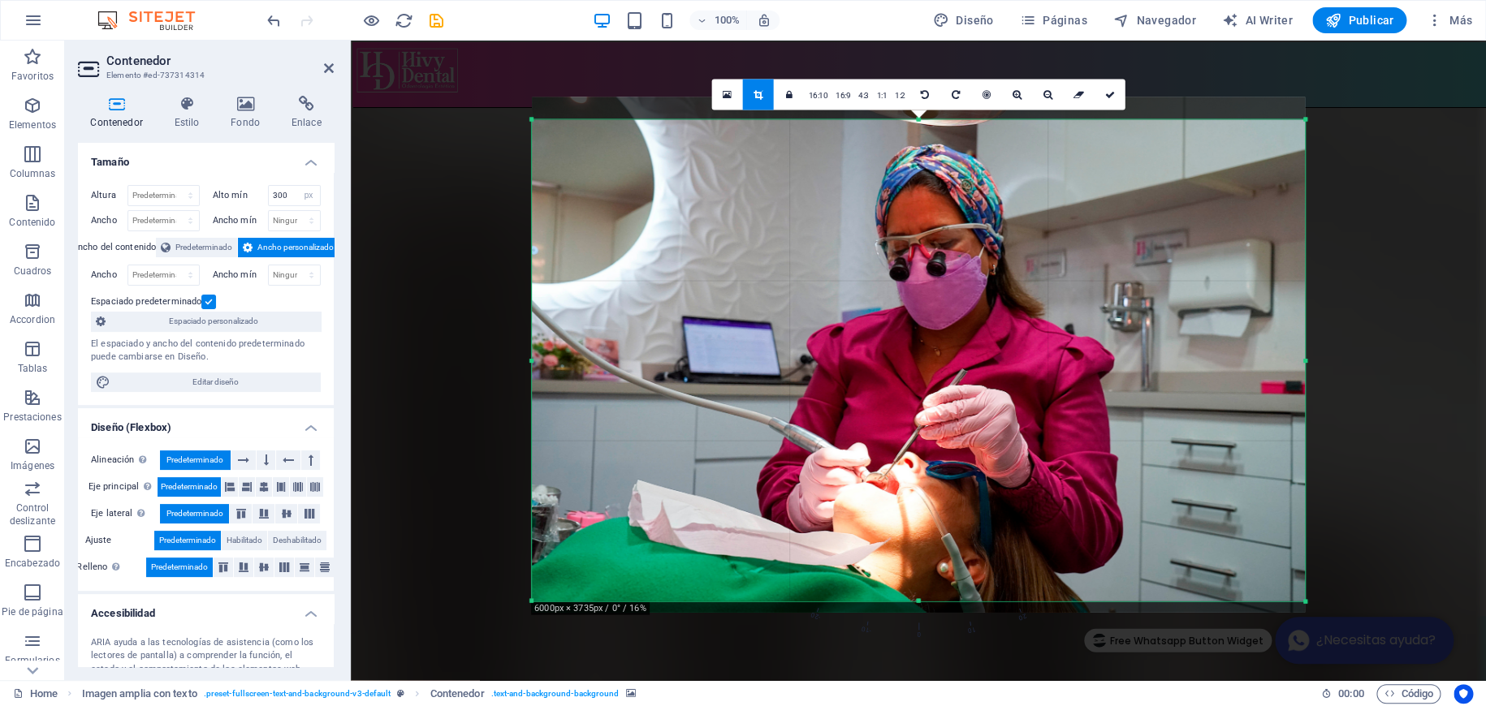
click at [913, 599] on div at bounding box center [918, 602] width 773 height 6
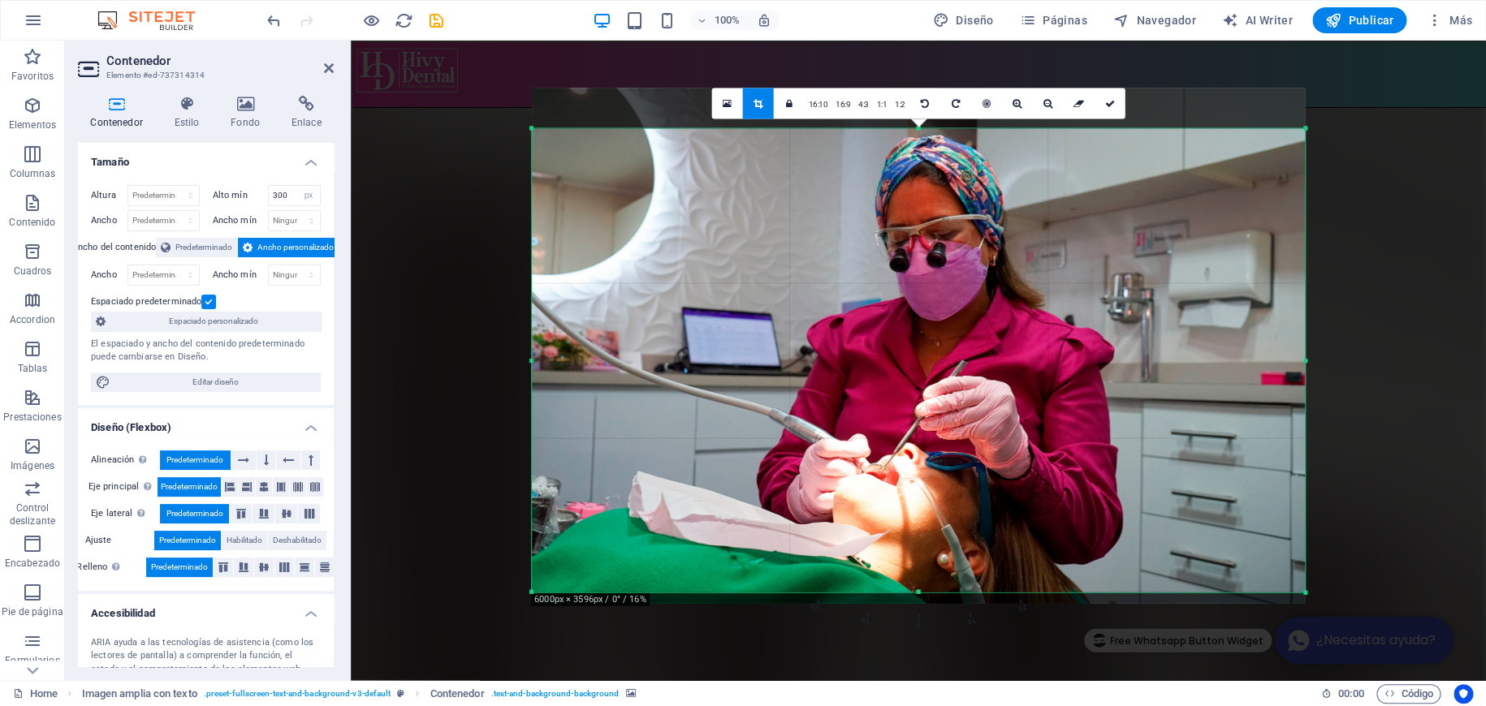
drag, startPoint x: 921, startPoint y: 119, endPoint x: 925, endPoint y: 136, distance: 18.5
click at [925, 136] on div "180 170 160 150 140 130 120 110 100 90 80 70 60 50 40 30 20 10 0 -10 -20 -30 -4…" at bounding box center [918, 360] width 773 height 464
click at [1111, 94] on link at bounding box center [1108, 103] width 31 height 31
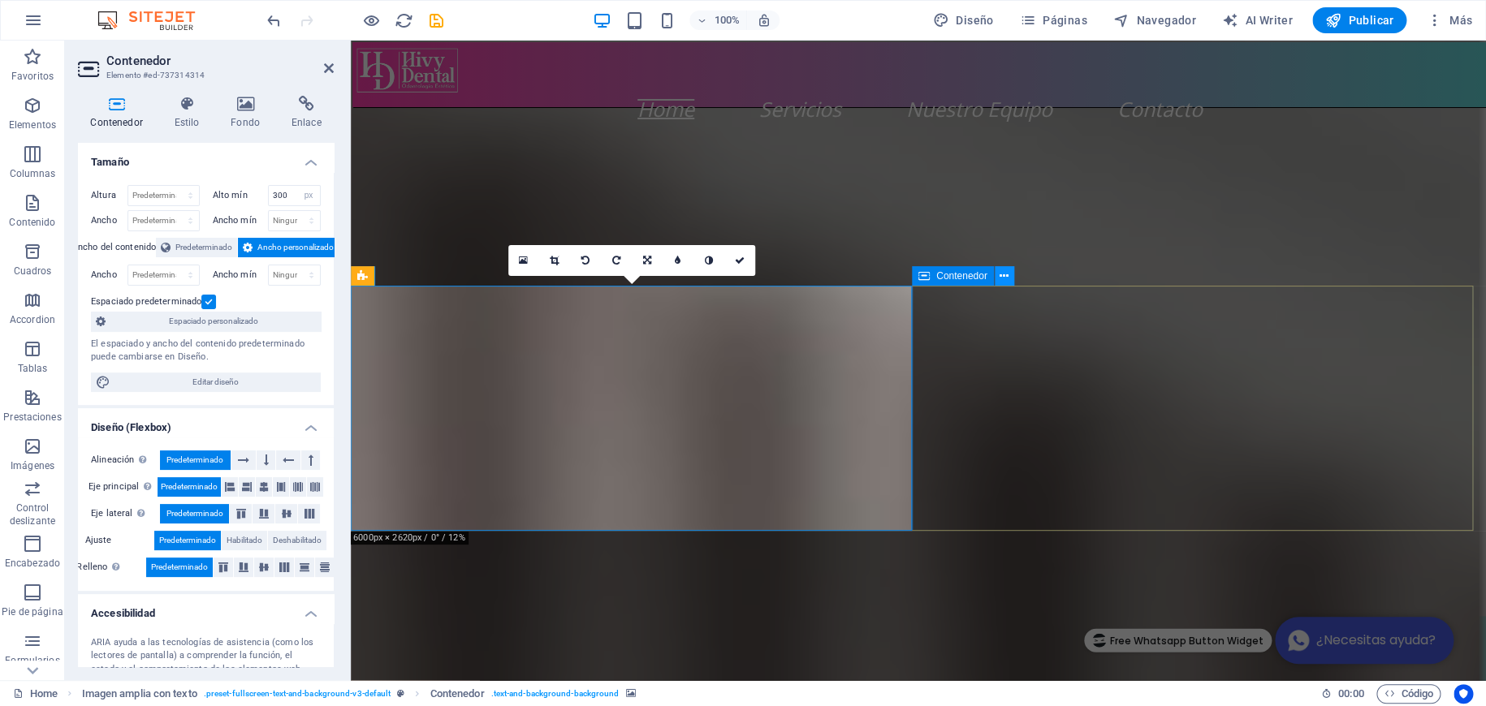
click at [1006, 276] on icon at bounding box center [1003, 276] width 9 height 17
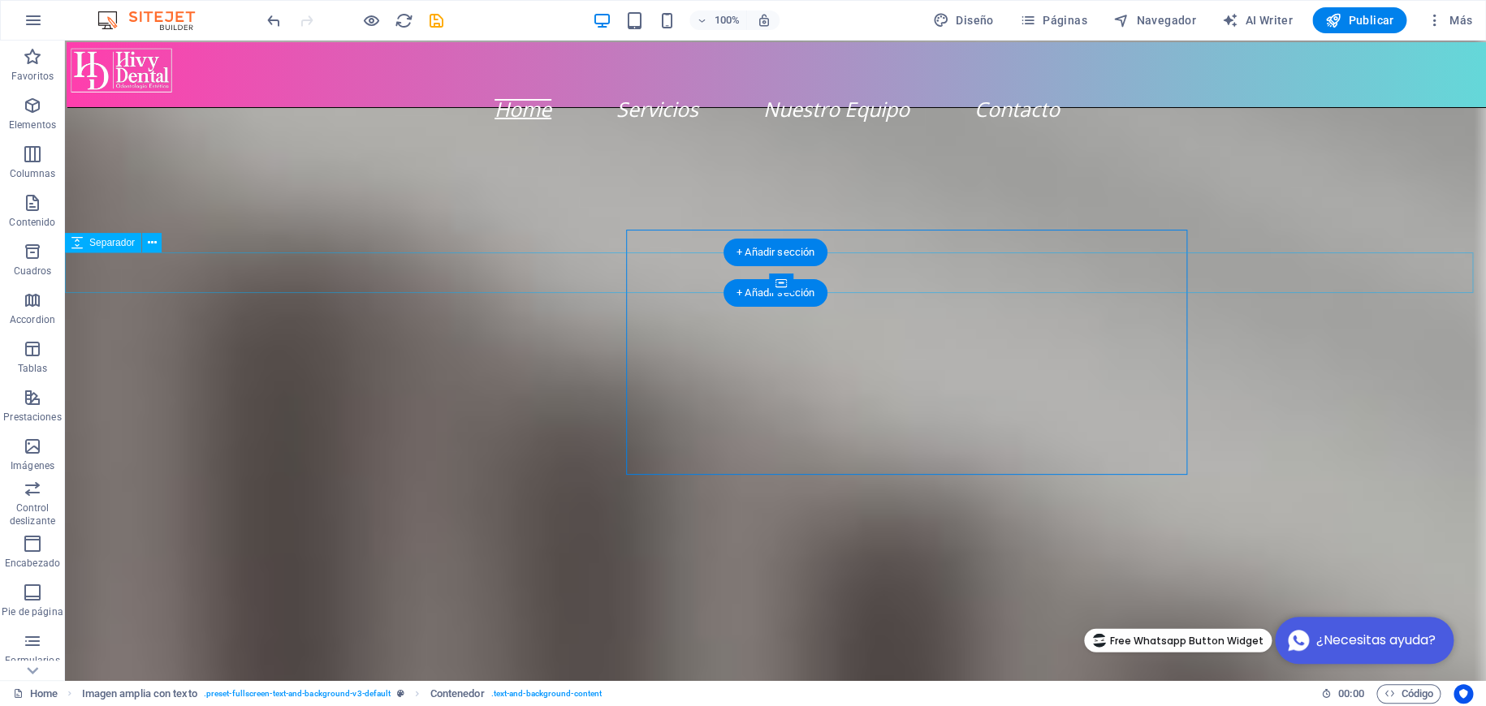
scroll to position [988, 0]
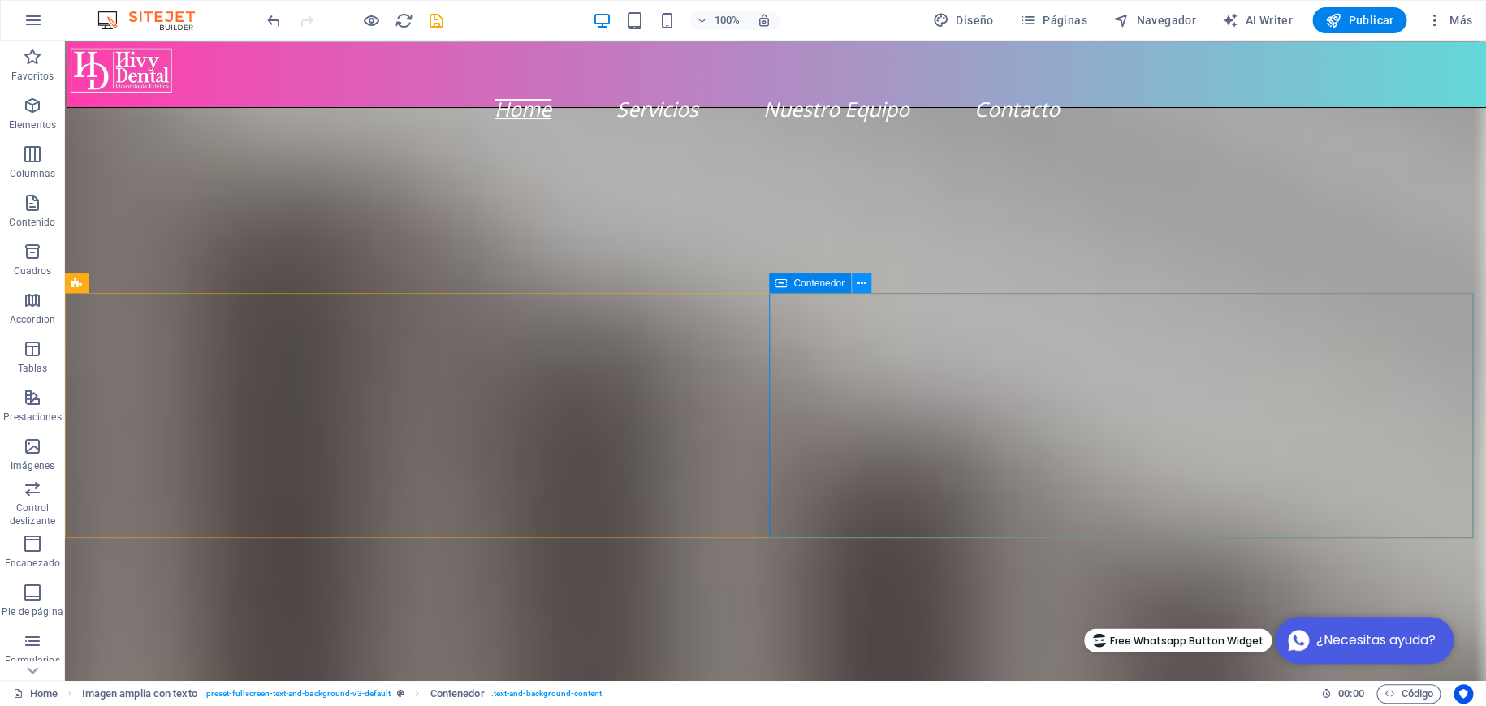
click at [864, 286] on icon at bounding box center [860, 283] width 9 height 17
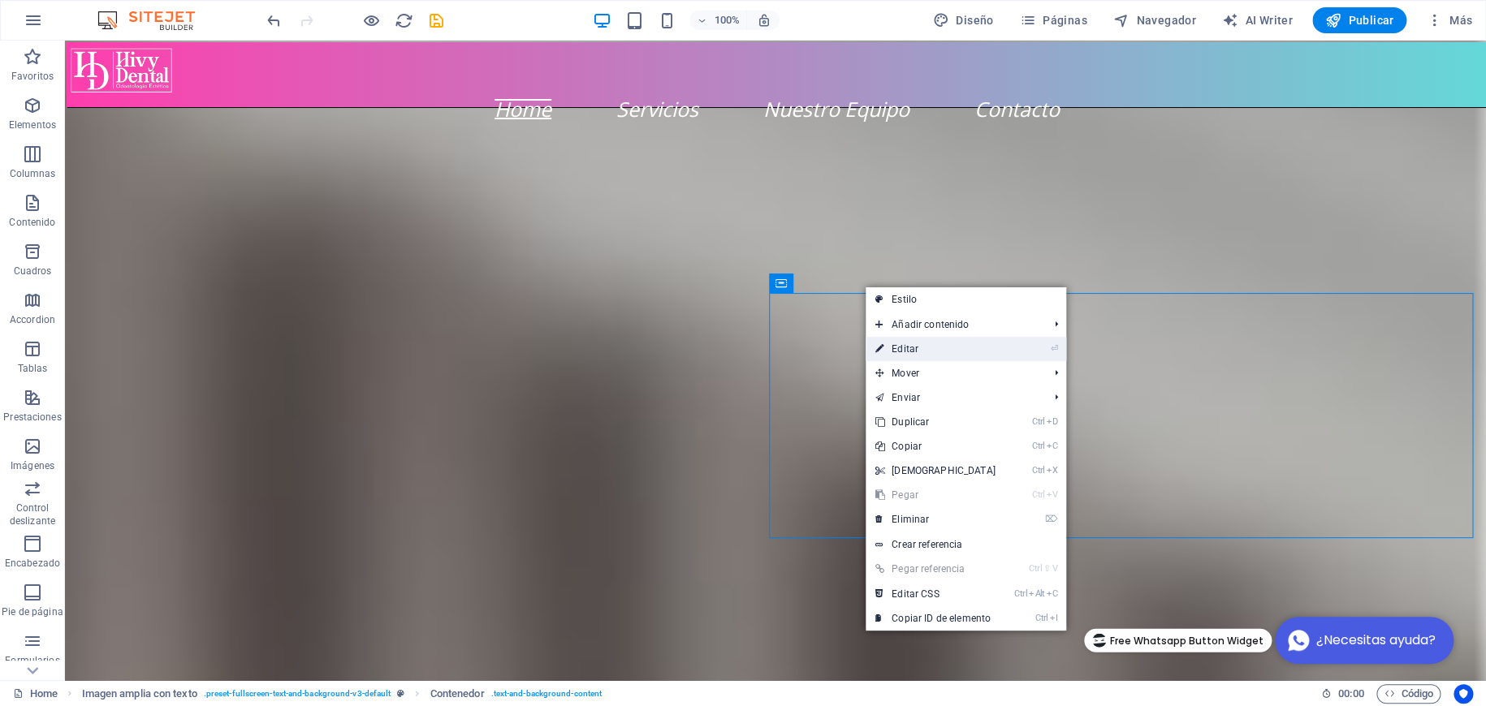
click at [917, 340] on link "⏎ Editar" at bounding box center [935, 349] width 140 height 24
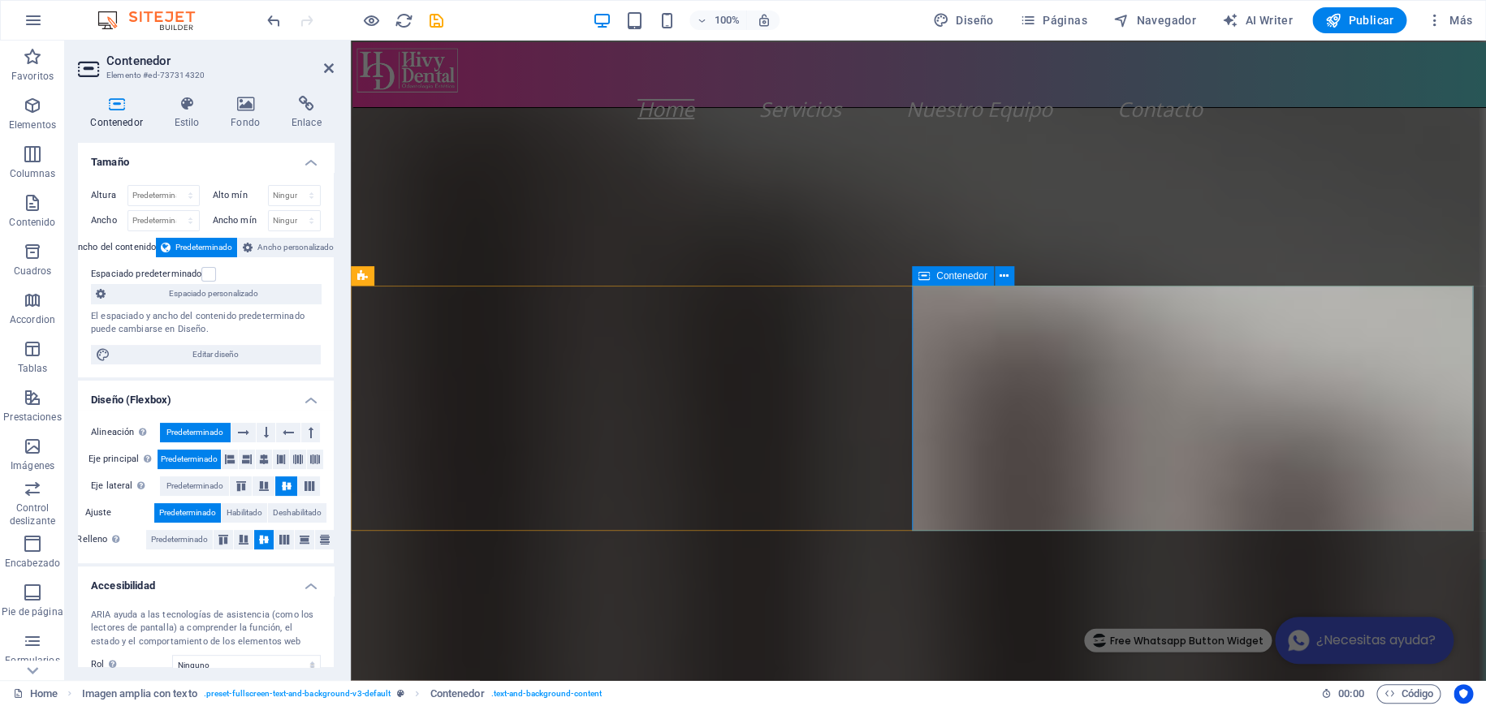
scroll to position [931, 0]
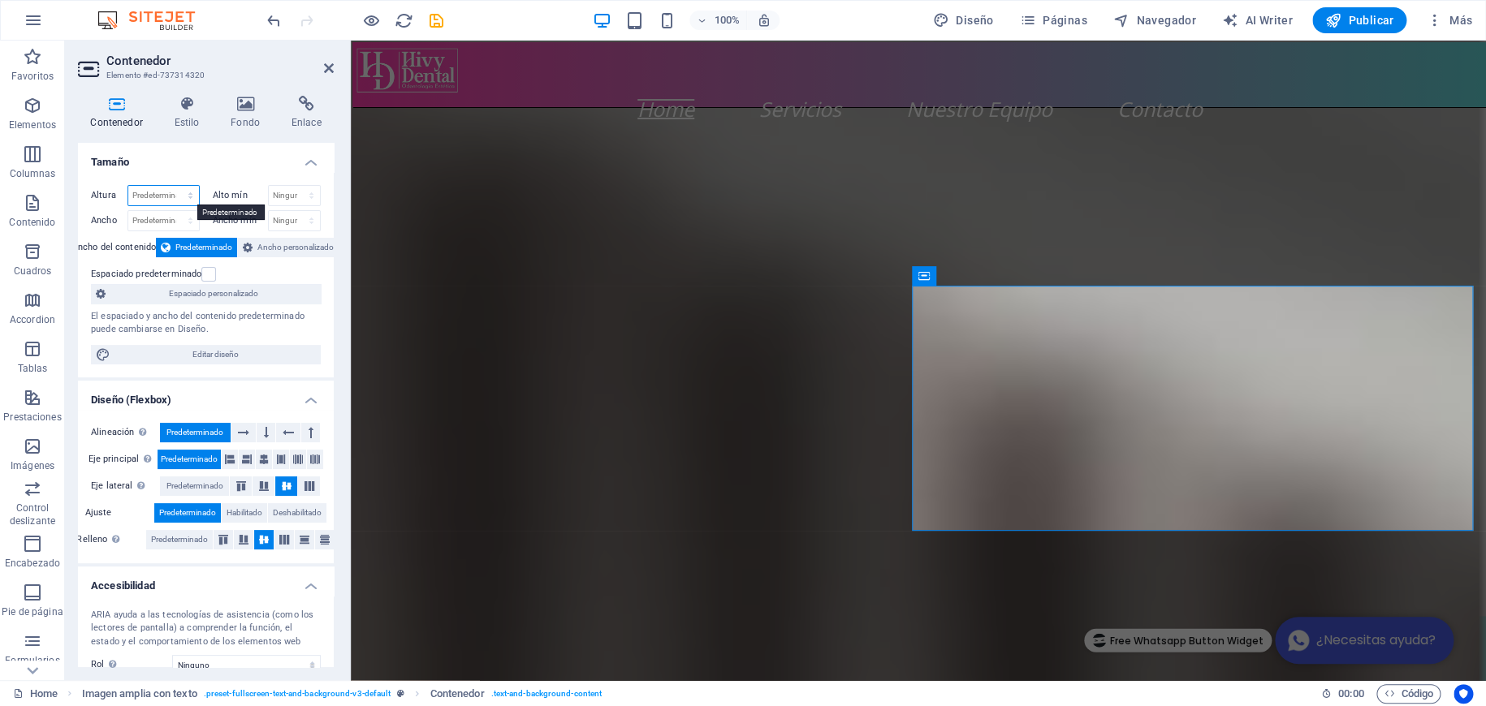
click at [190, 191] on select "Predeterminado px rem % vh vw" at bounding box center [163, 195] width 71 height 19
select select "px"
click at [174, 186] on select "Predeterminado px rem % vh vw" at bounding box center [163, 195] width 71 height 19
click at [165, 194] on input "302" at bounding box center [163, 195] width 71 height 19
drag, startPoint x: 165, startPoint y: 194, endPoint x: 122, endPoint y: 192, distance: 43.1
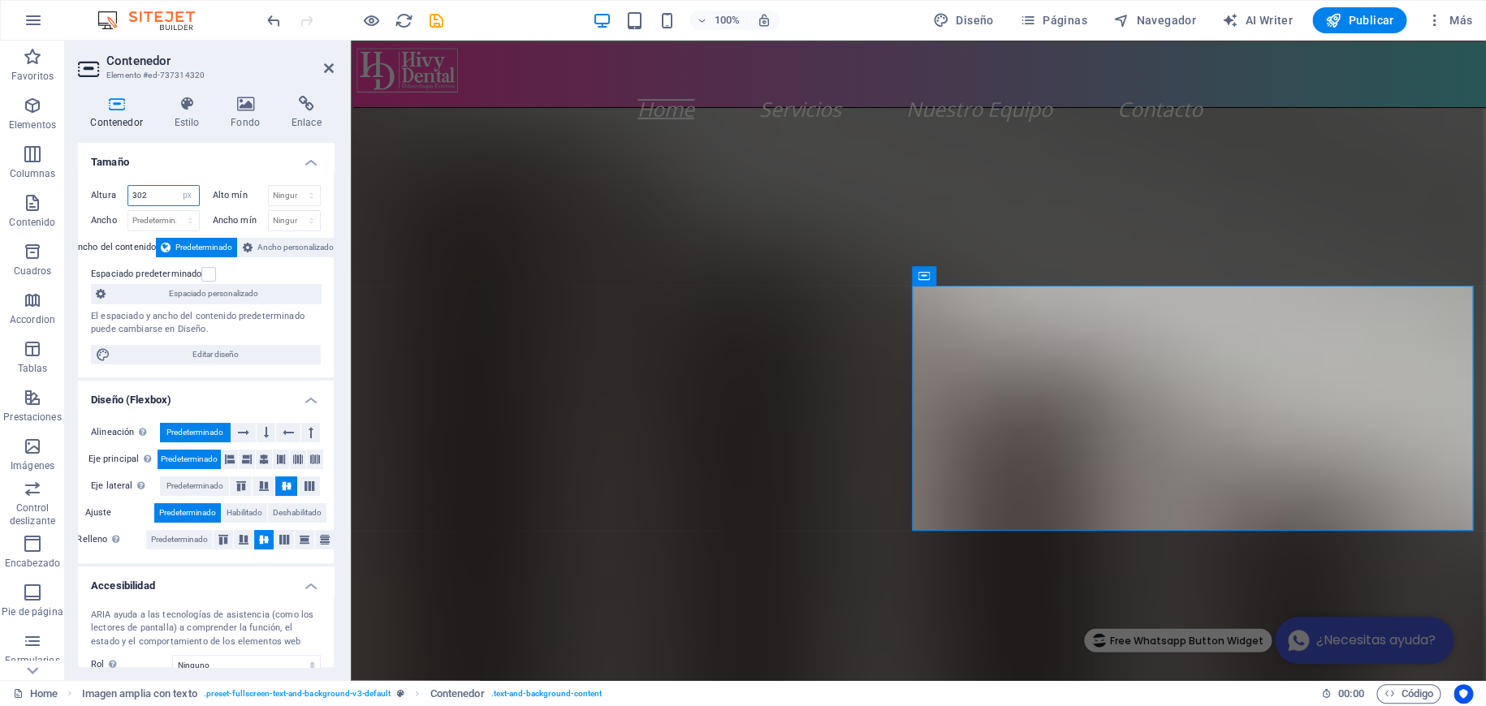
click at [122, 192] on div "Altura 302 Predeterminado px rem % vh vw" at bounding box center [145, 195] width 109 height 21
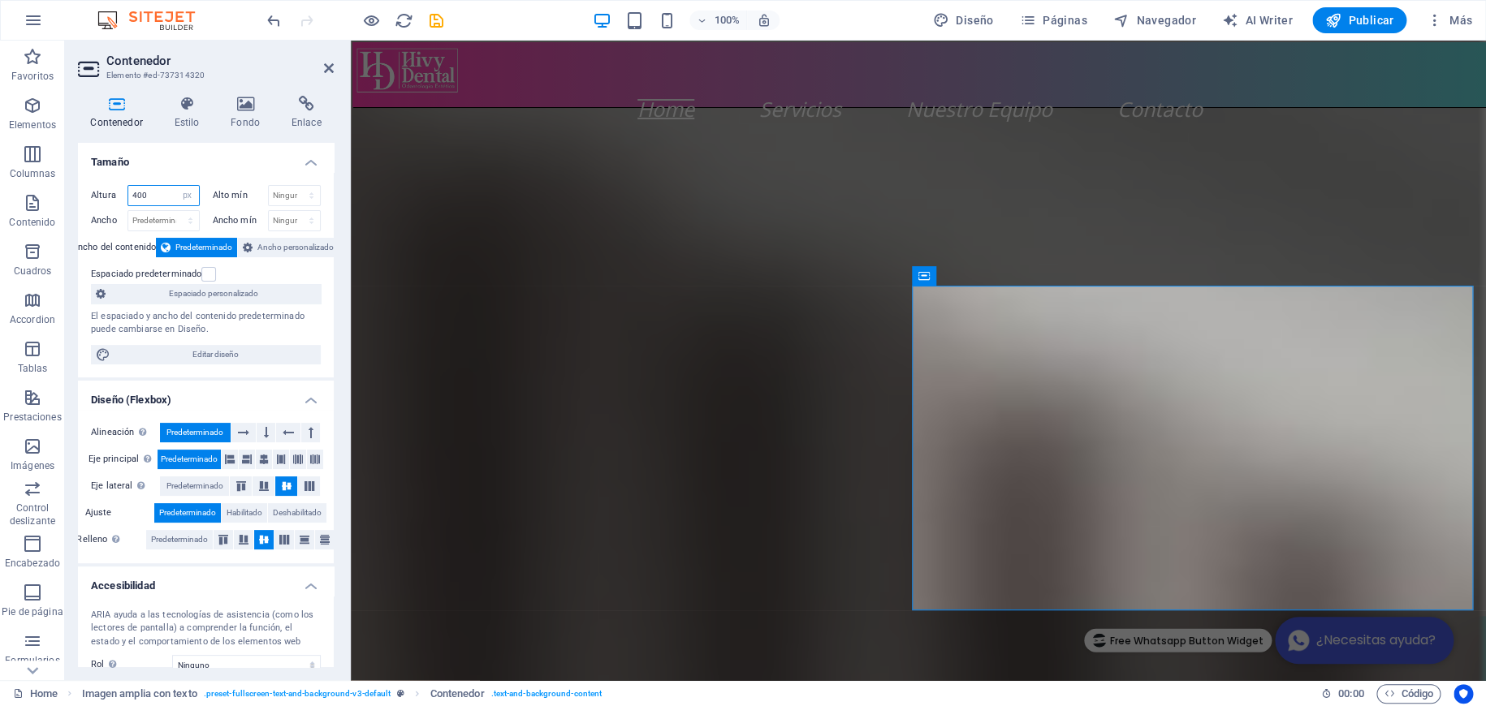
type input "400"
click at [230, 158] on h4 "Tamaño" at bounding box center [206, 157] width 256 height 29
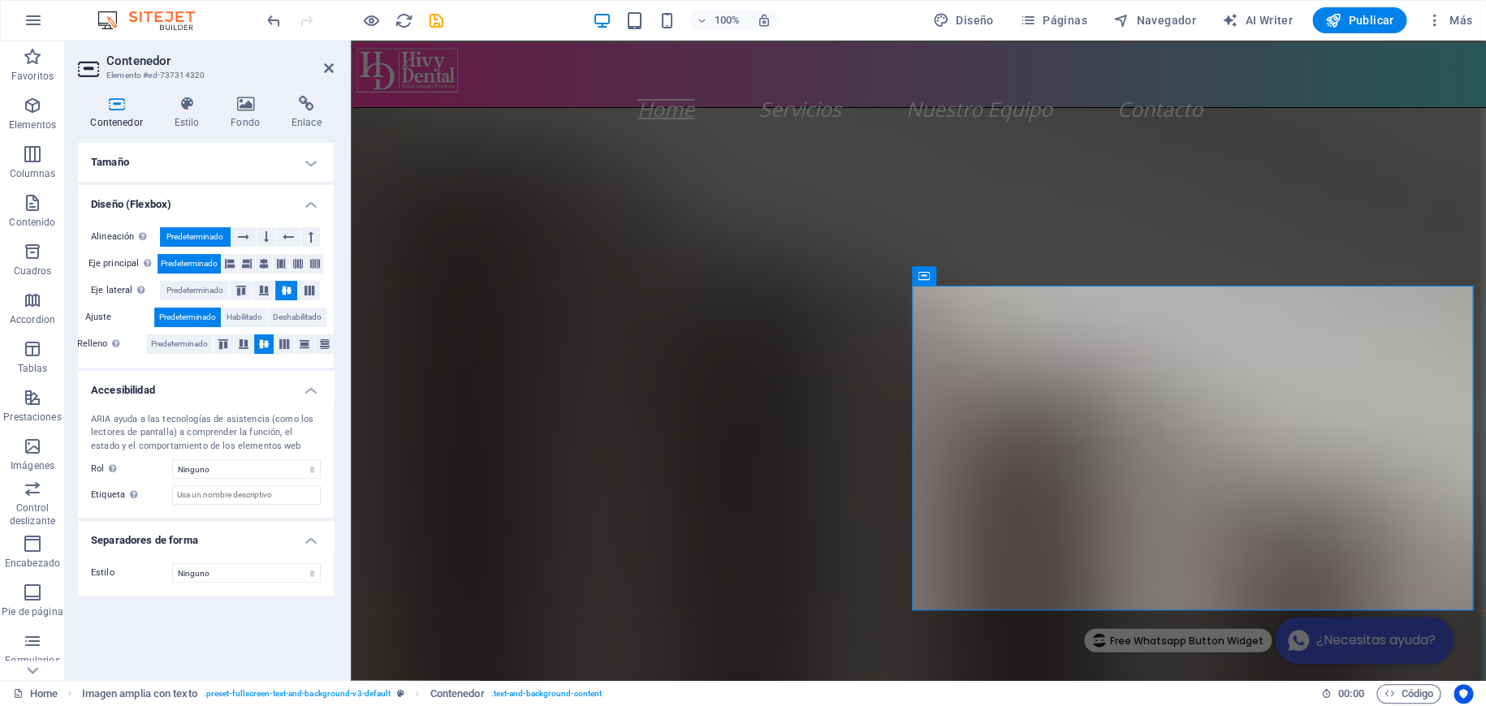
click at [331, 59] on h2 "Contenedor" at bounding box center [219, 61] width 227 height 15
click at [331, 72] on icon at bounding box center [329, 68] width 10 height 13
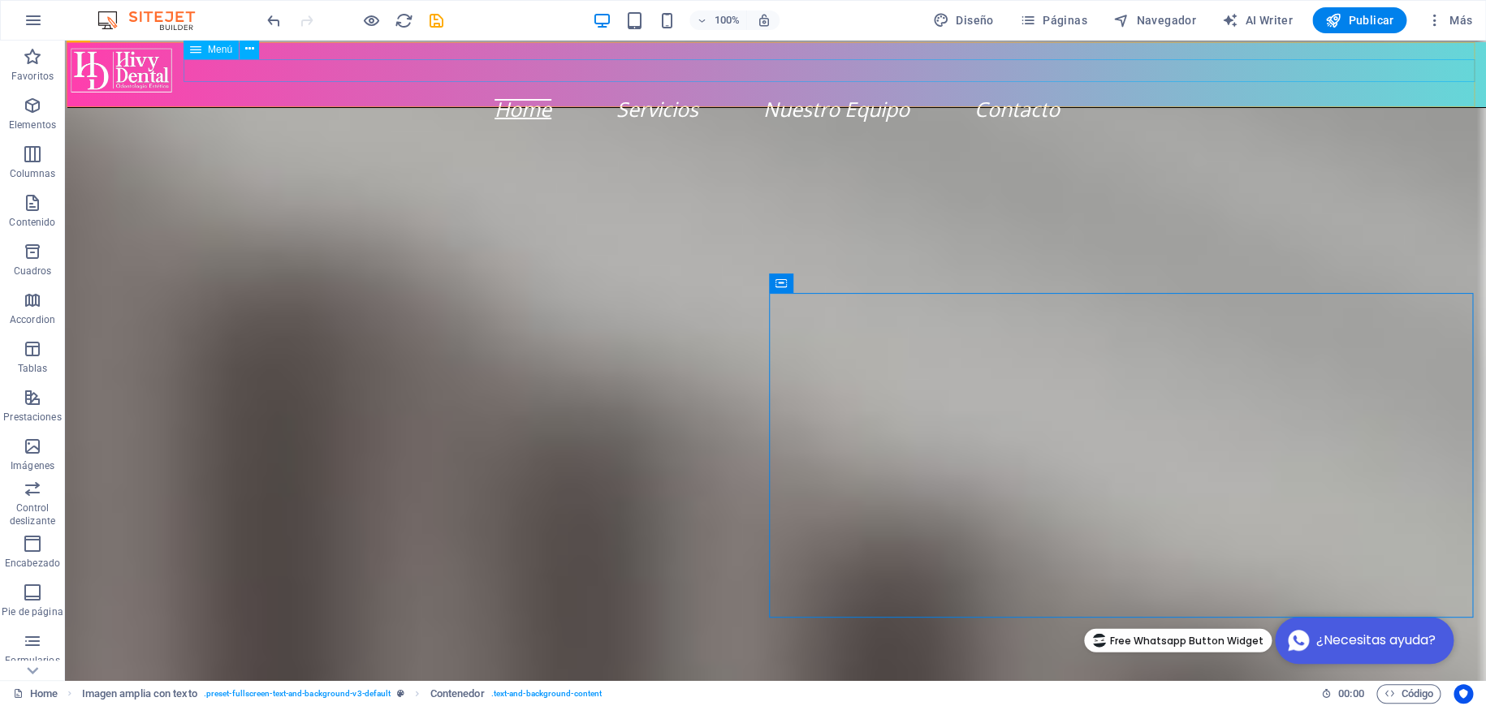
scroll to position [988, 0]
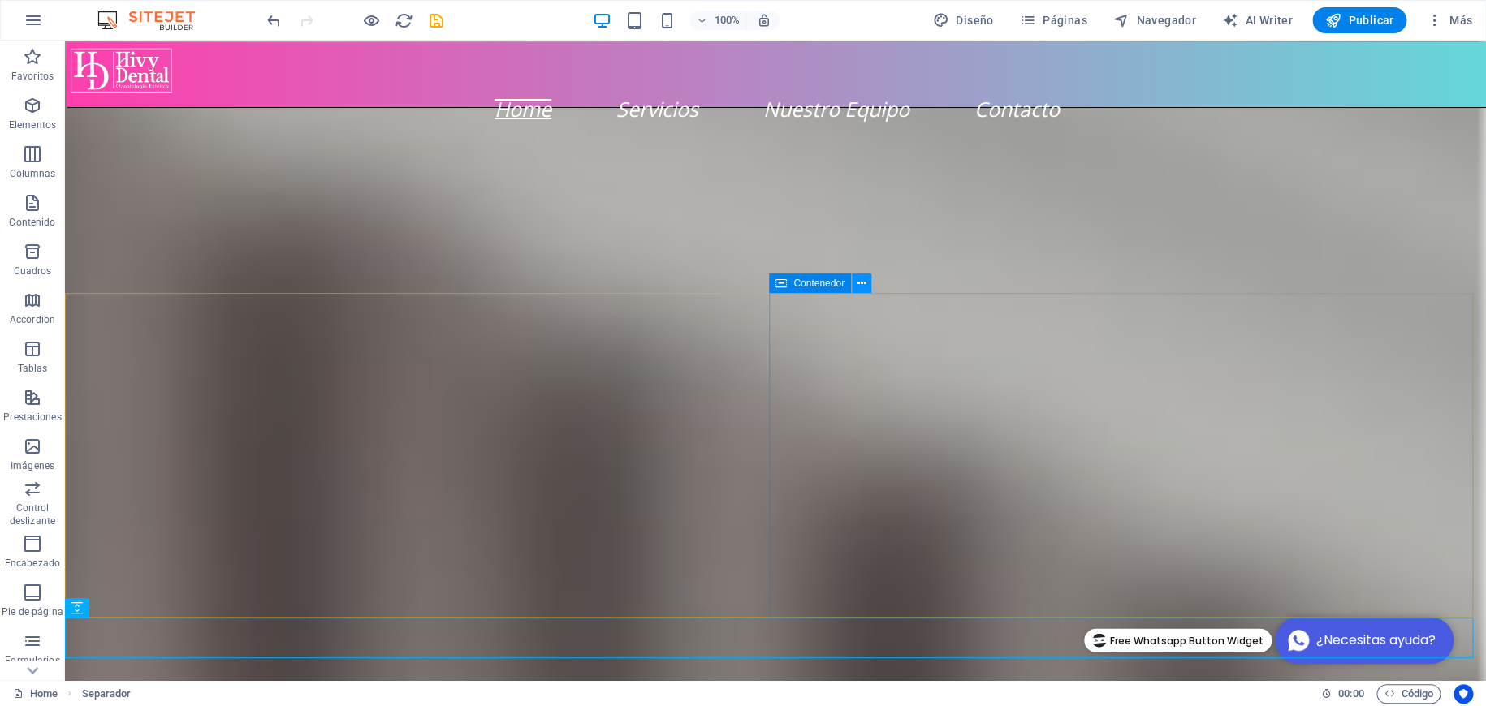
click at [857, 282] on icon at bounding box center [860, 283] width 9 height 17
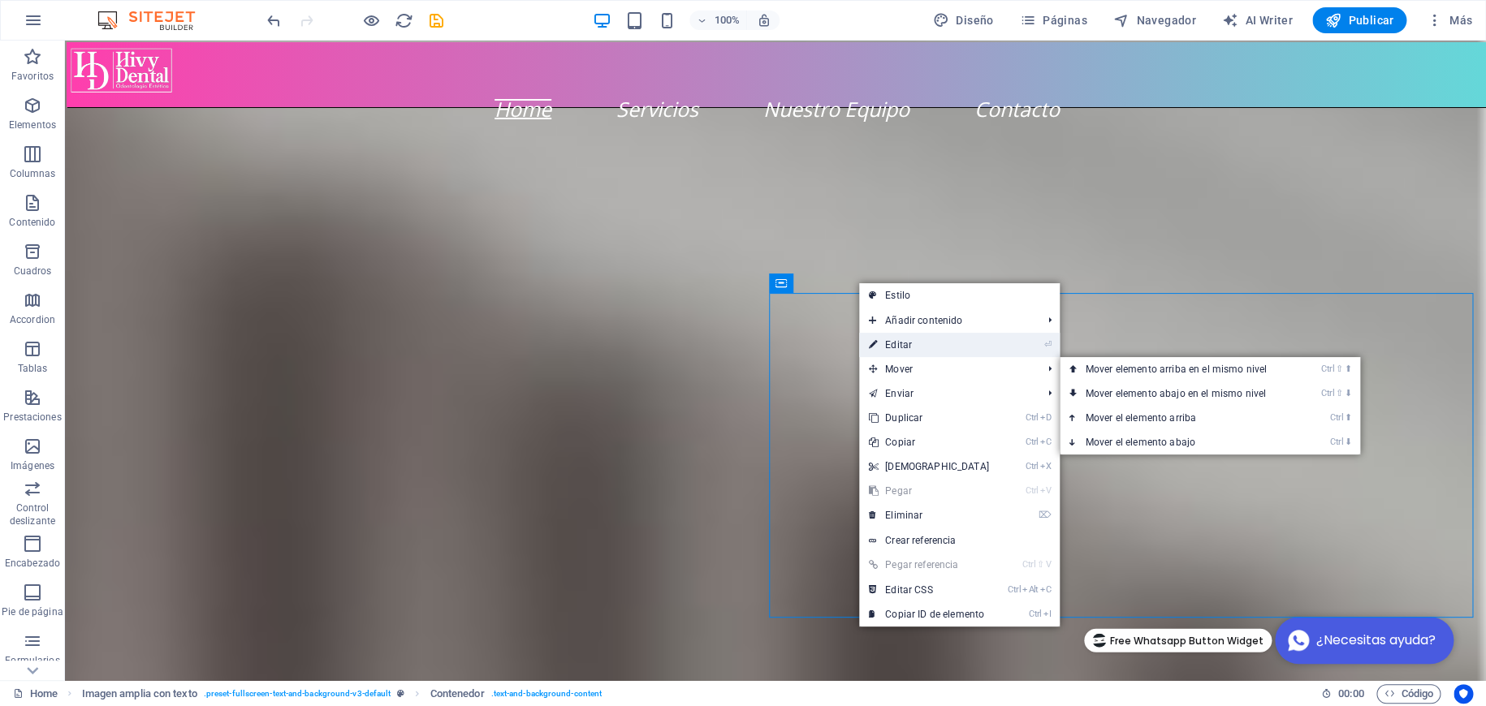
click at [904, 343] on link "⏎ Editar" at bounding box center [929, 345] width 140 height 24
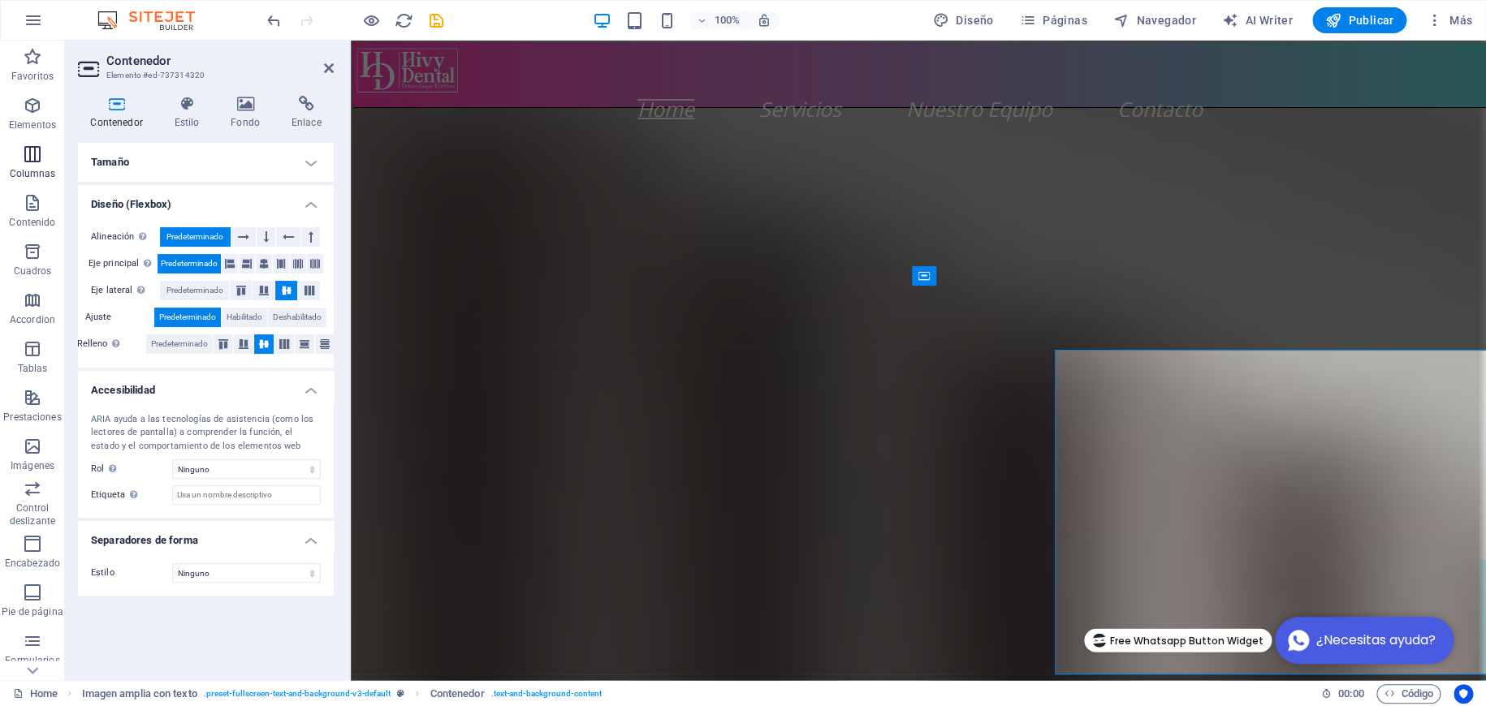
scroll to position [931, 0]
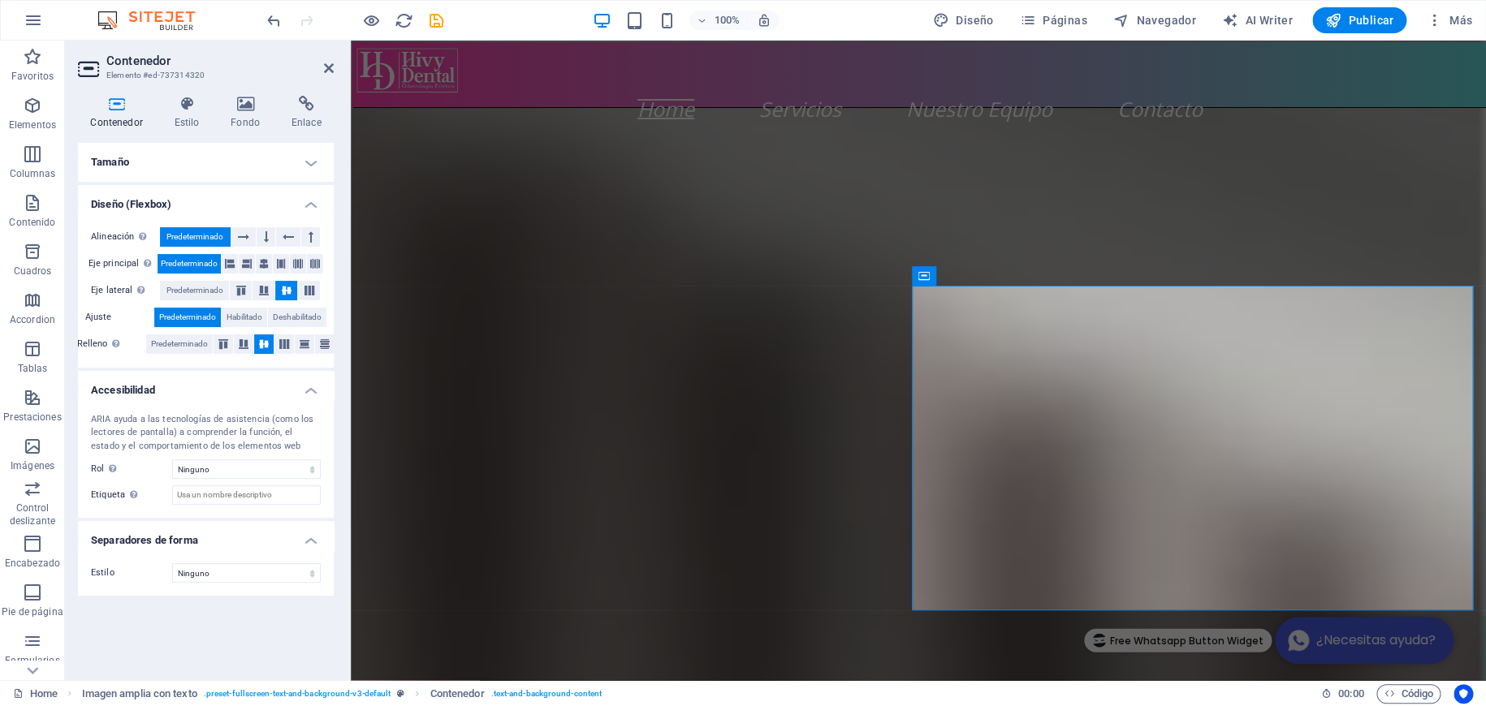
click at [267, 166] on h4 "Tamaño" at bounding box center [206, 162] width 256 height 39
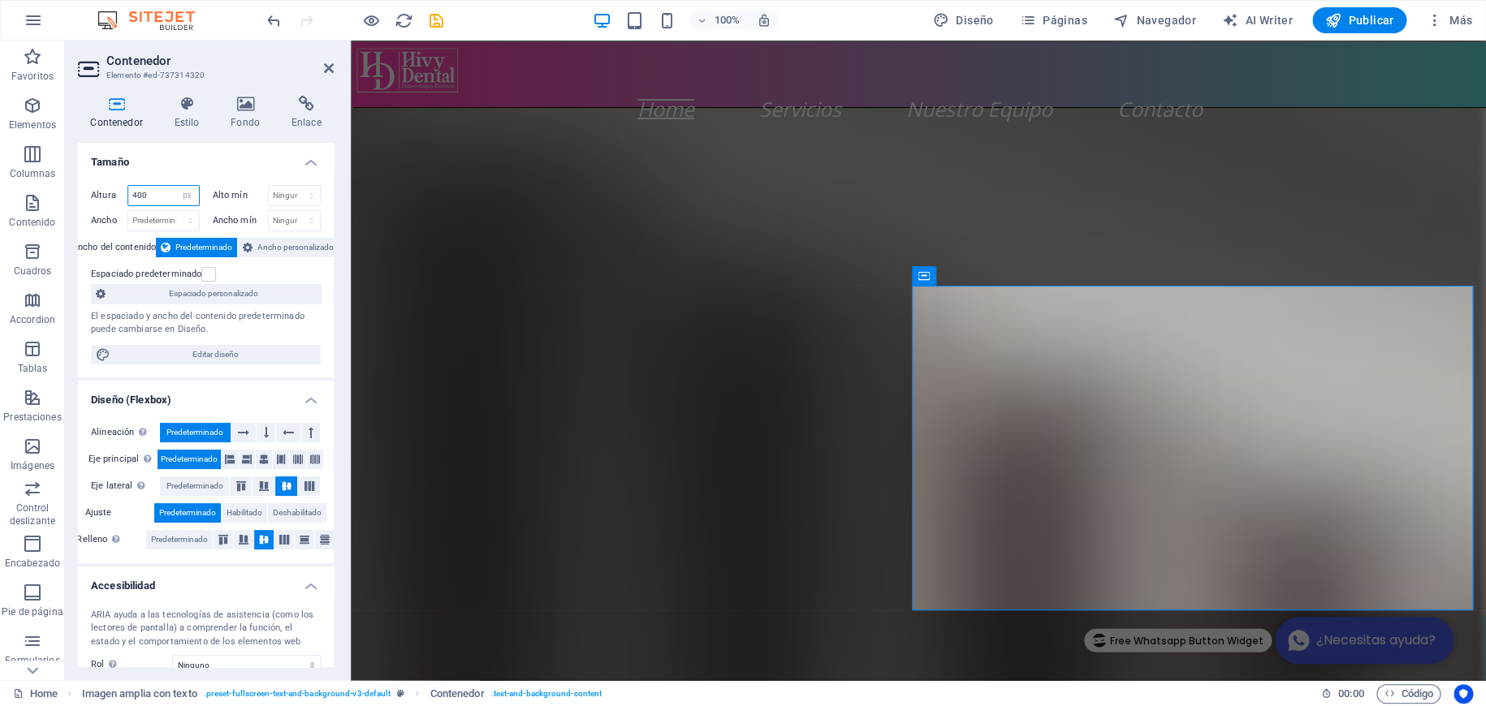
click at [149, 196] on input "400" at bounding box center [163, 195] width 71 height 19
drag, startPoint x: 149, startPoint y: 196, endPoint x: 136, endPoint y: 196, distance: 13.0
click at [136, 196] on input "400" at bounding box center [163, 195] width 71 height 19
type input "450"
click at [253, 162] on h4 "Tamaño" at bounding box center [206, 157] width 256 height 29
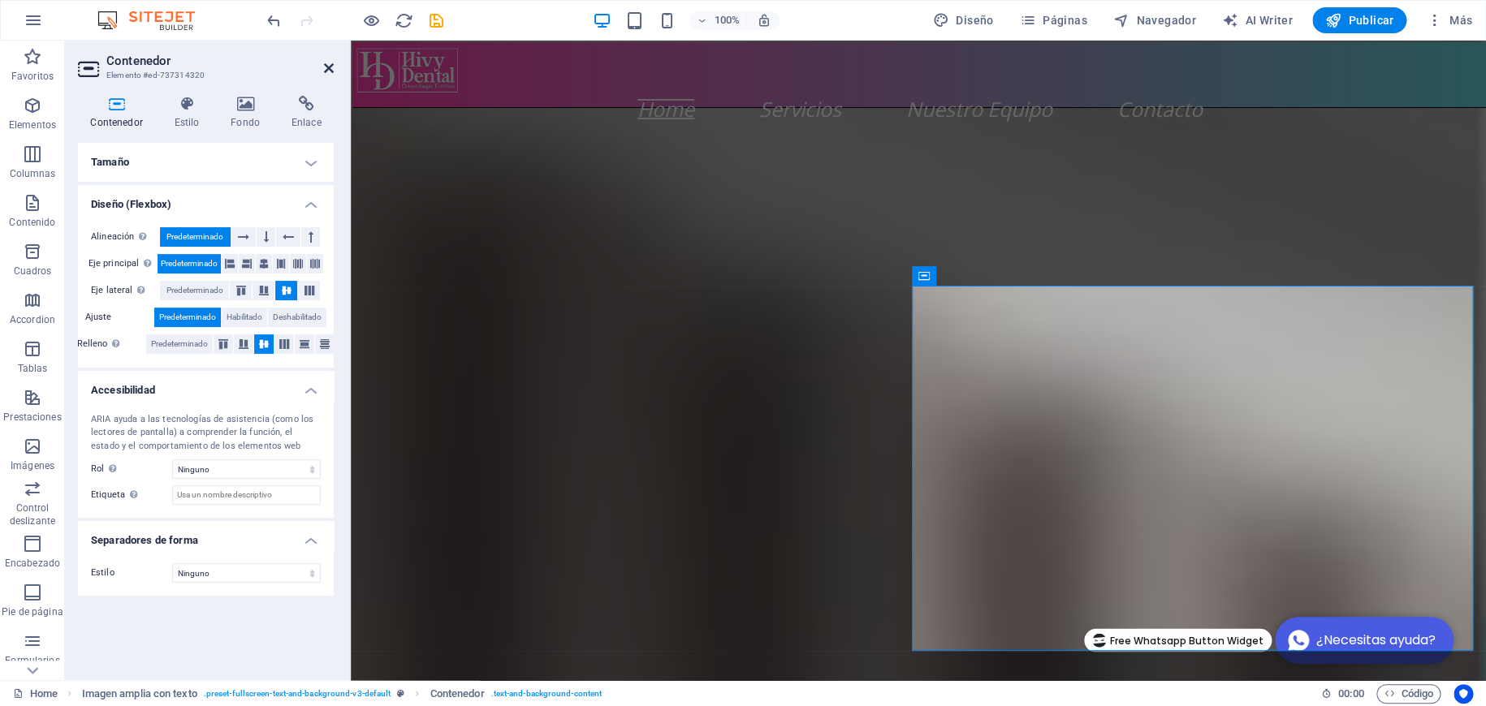
click at [330, 63] on icon at bounding box center [329, 68] width 10 height 13
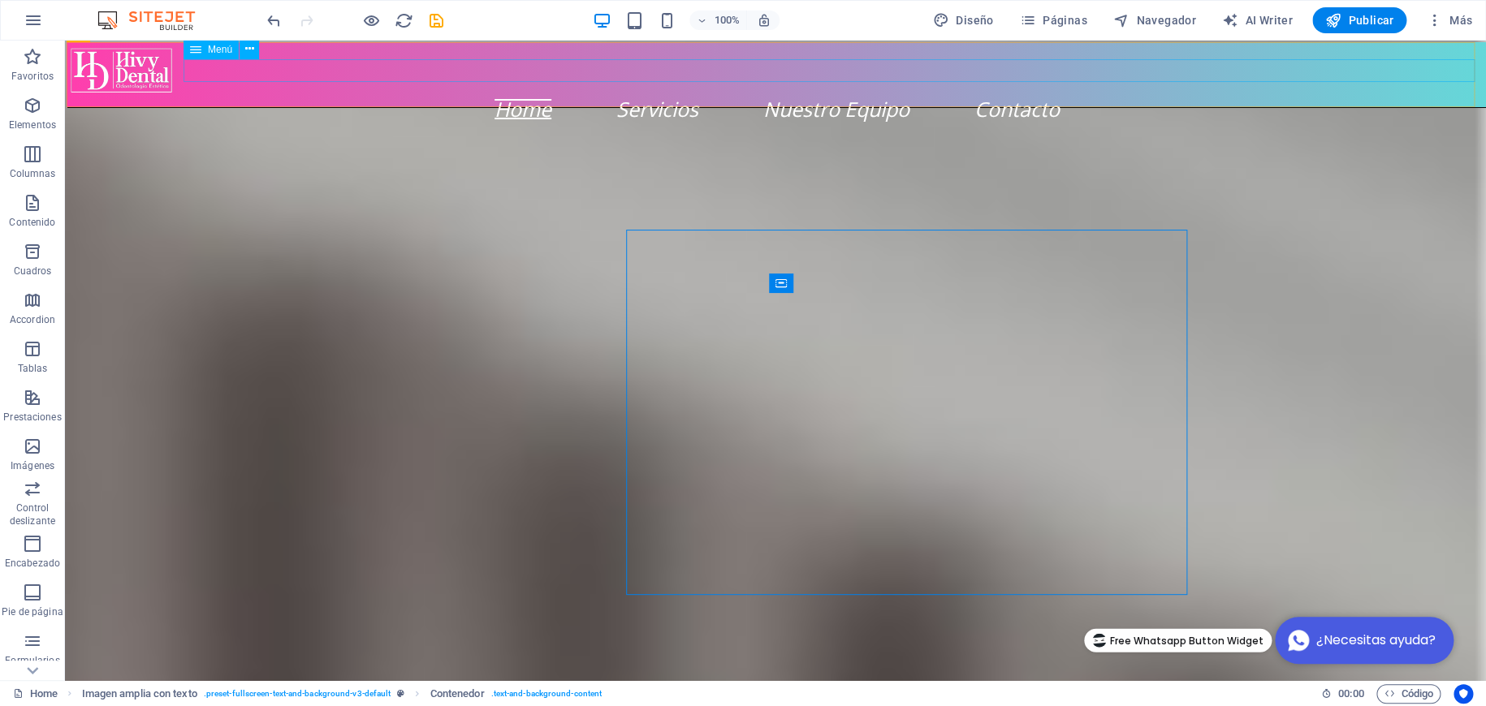
scroll to position [988, 0]
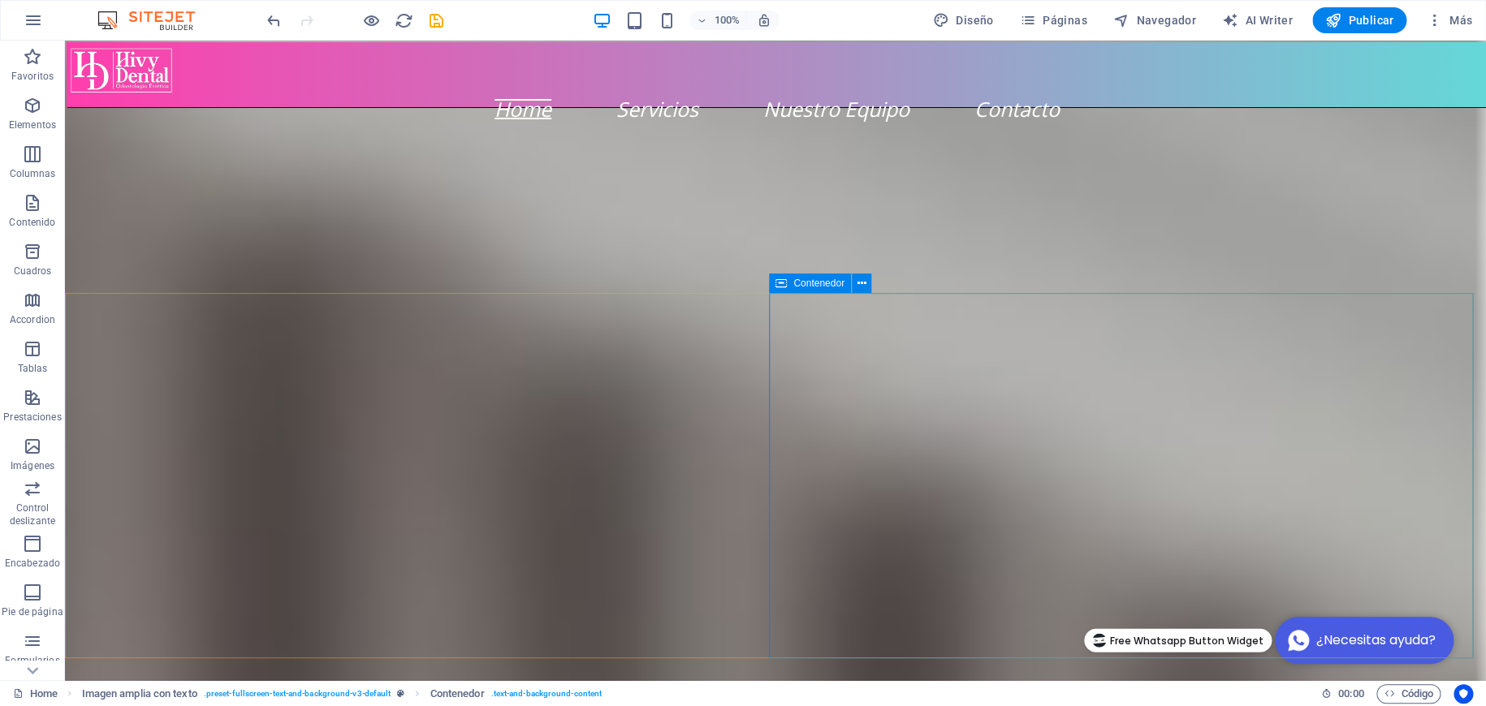
click at [821, 285] on span "Contenedor" at bounding box center [818, 283] width 51 height 10
click at [860, 279] on icon at bounding box center [860, 283] width 9 height 17
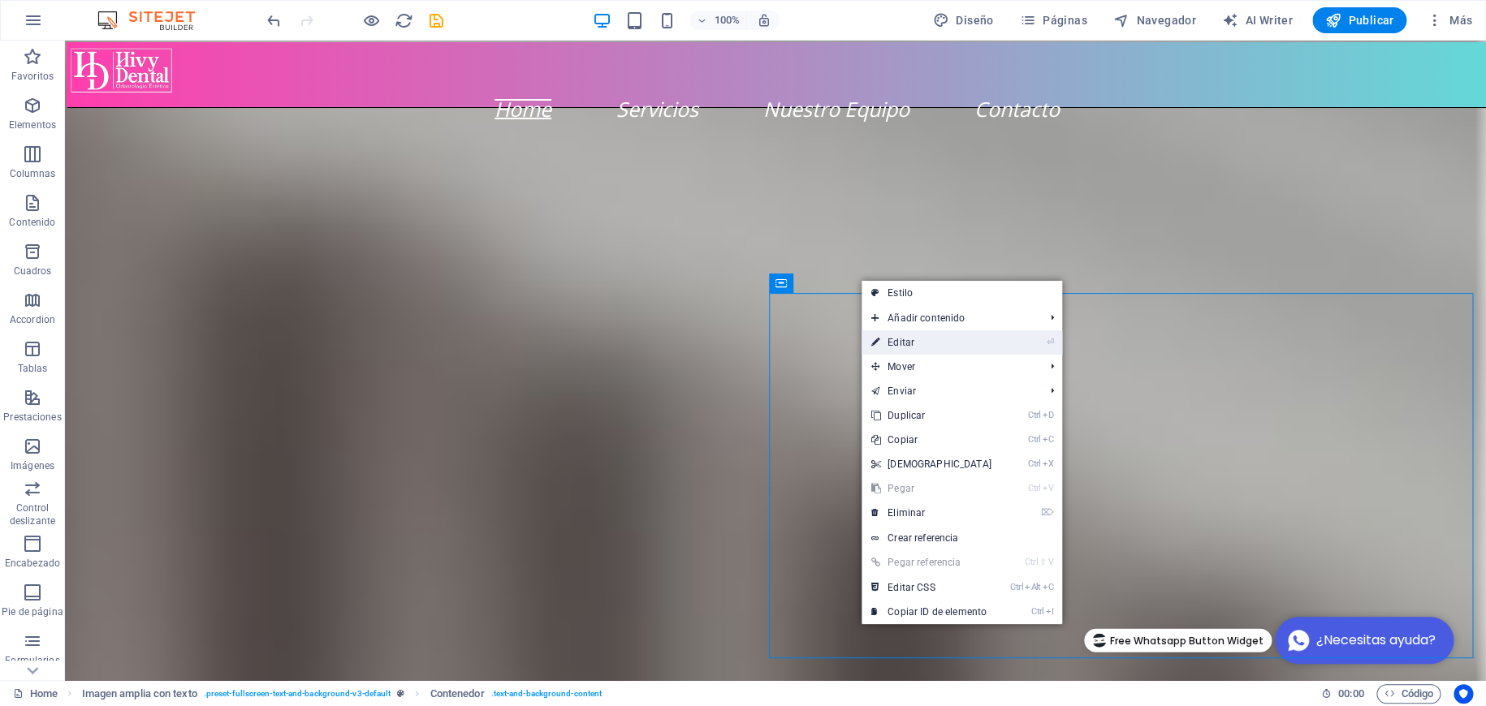
click at [894, 336] on link "⏎ Editar" at bounding box center [931, 342] width 140 height 24
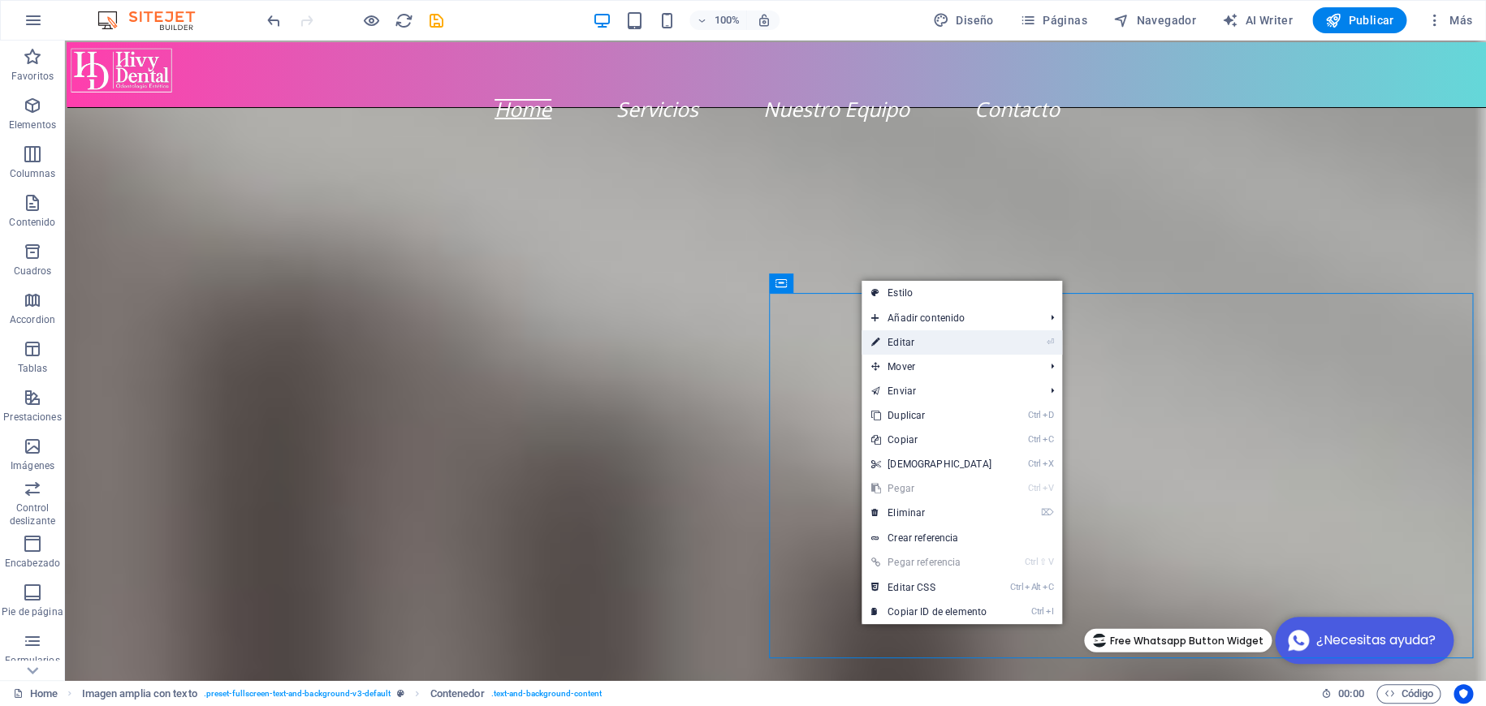
select select "px"
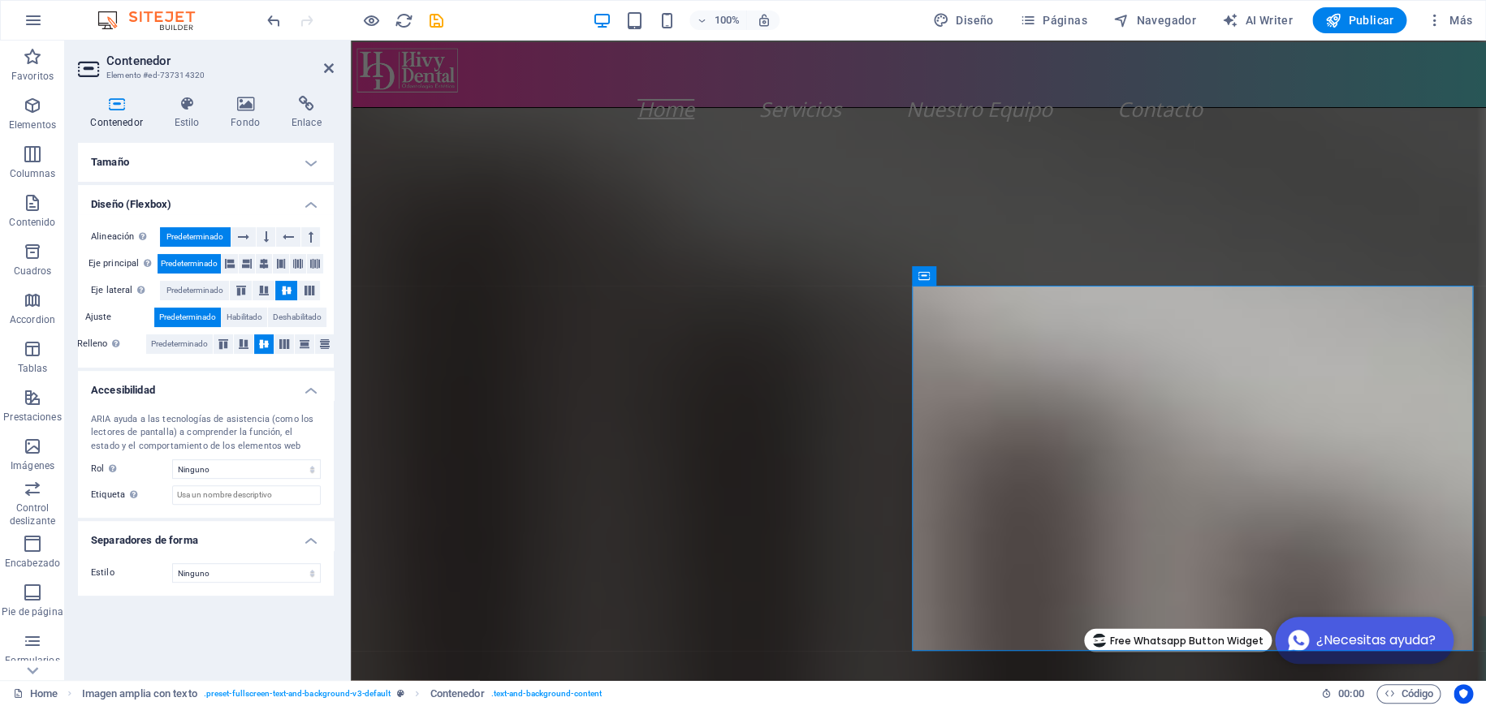
click at [170, 169] on h4 "Tamaño" at bounding box center [206, 162] width 256 height 39
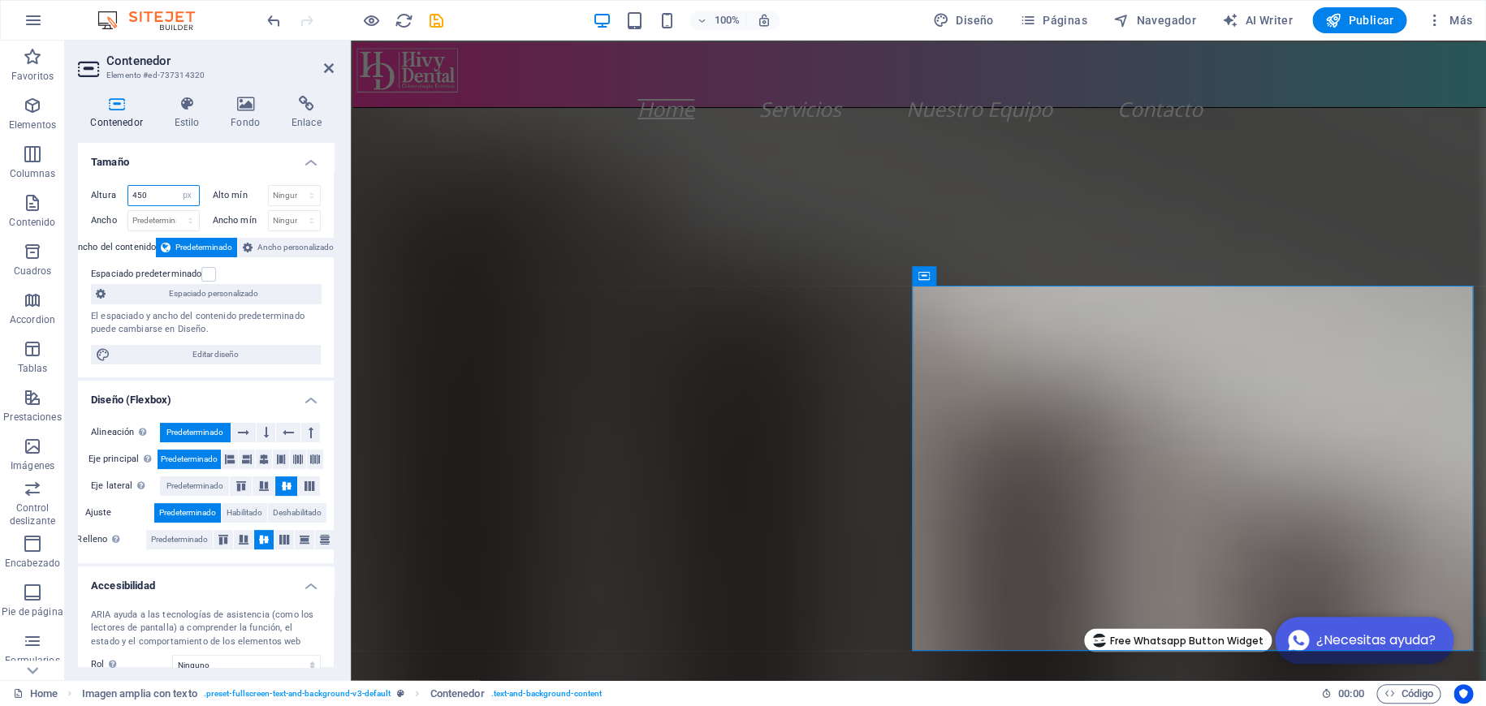
drag, startPoint x: 147, startPoint y: 191, endPoint x: 113, endPoint y: 192, distance: 34.1
click at [113, 192] on div "Altura 450 Predeterminado px rem % vh vw" at bounding box center [145, 195] width 109 height 21
type input "500"
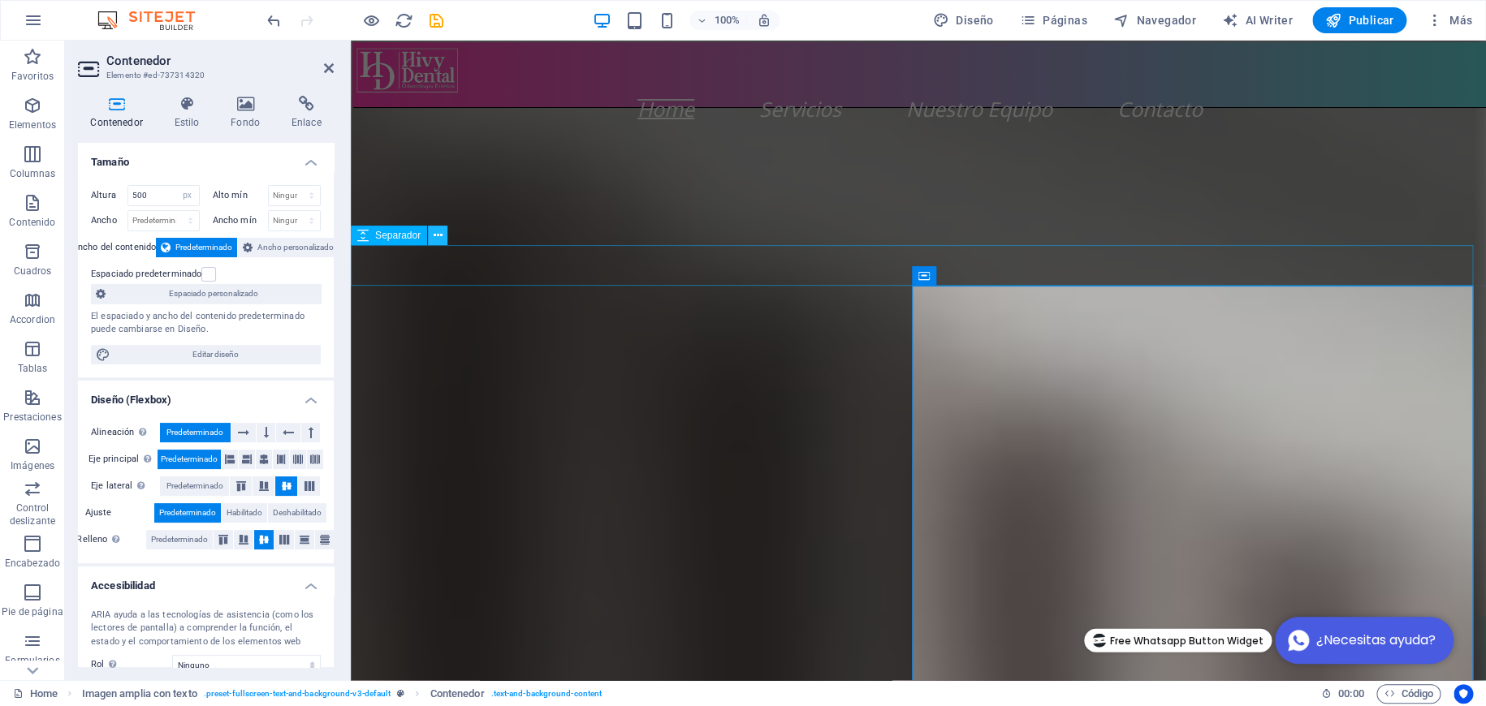
click at [441, 236] on icon at bounding box center [437, 235] width 9 height 17
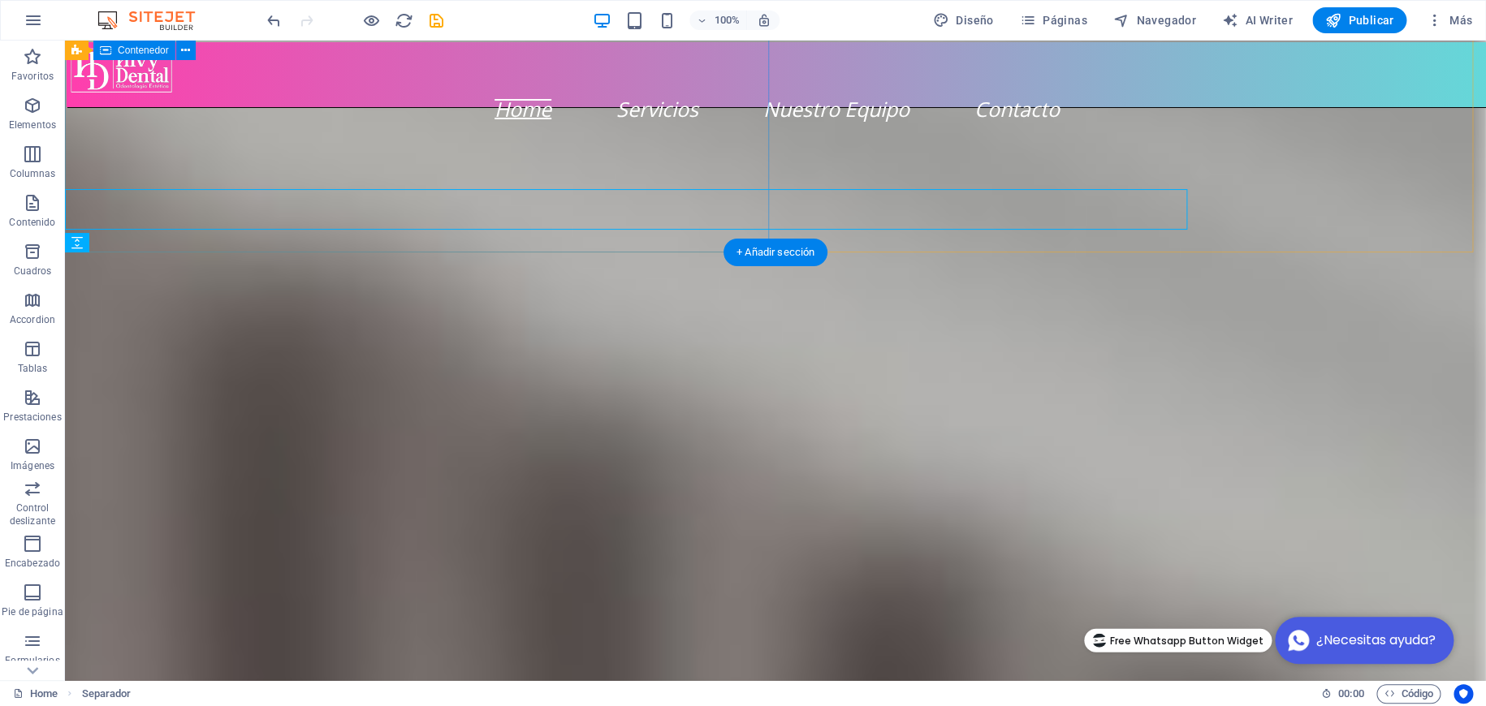
scroll to position [988, 0]
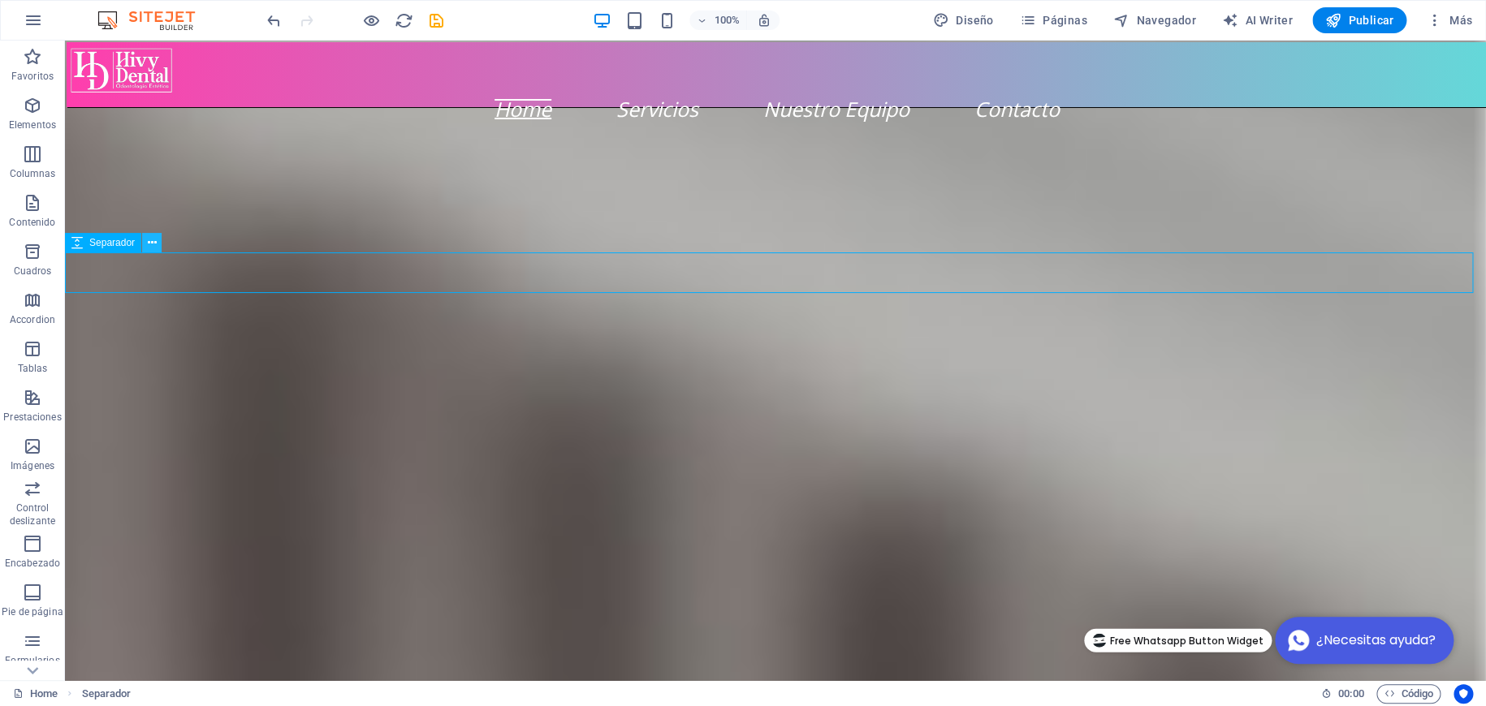
click at [154, 242] on icon at bounding box center [152, 243] width 9 height 17
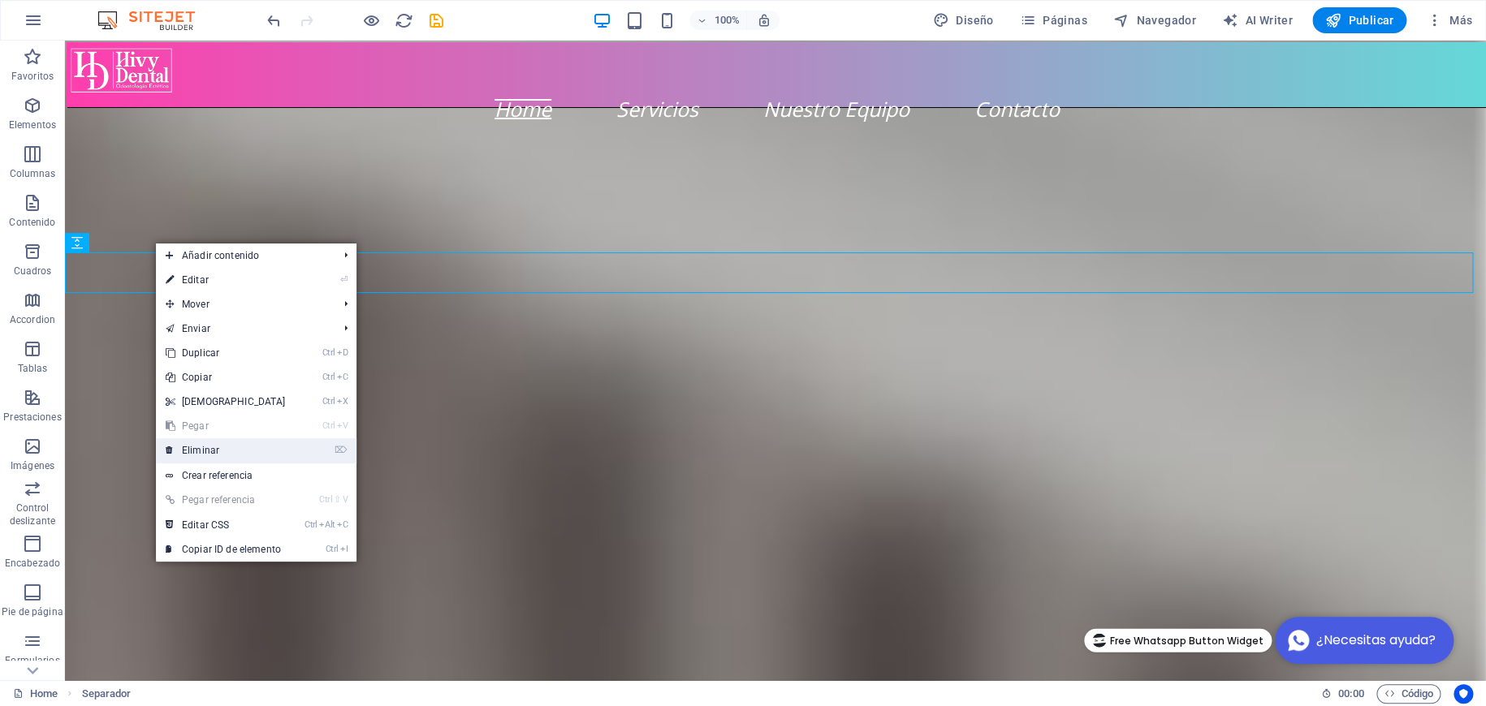
click at [226, 452] on link "⌦ Eliminar" at bounding box center [226, 450] width 140 height 24
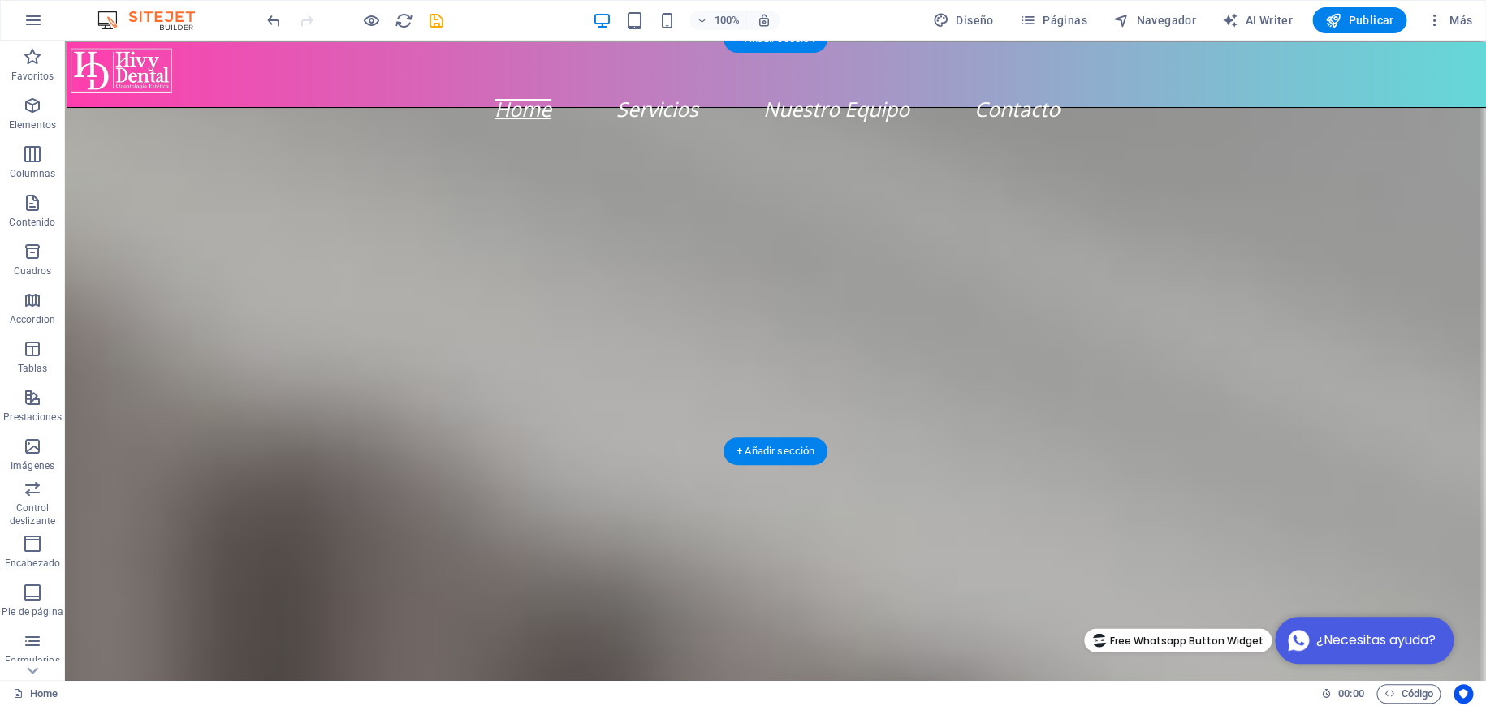
scroll to position [744, 0]
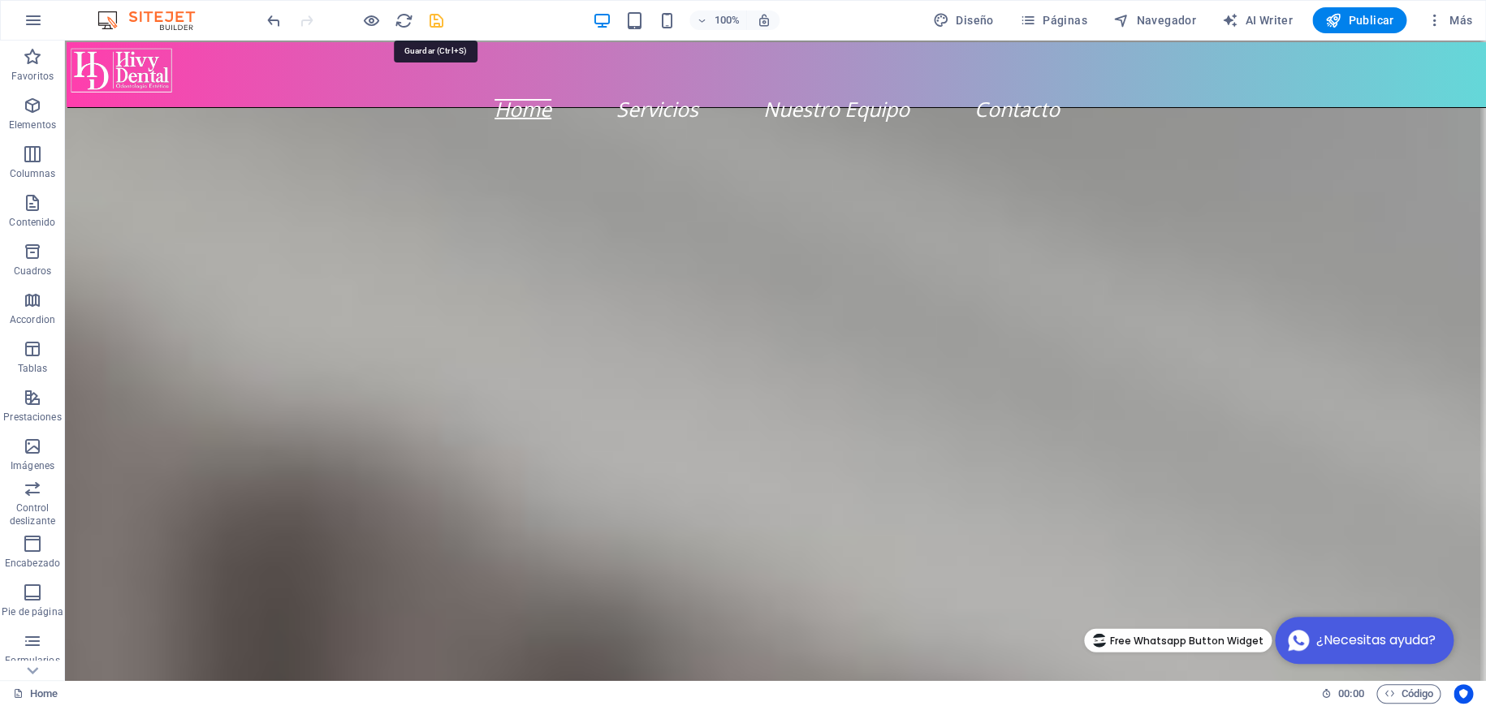
click at [429, 18] on icon "save" at bounding box center [436, 20] width 19 height 19
checkbox input "false"
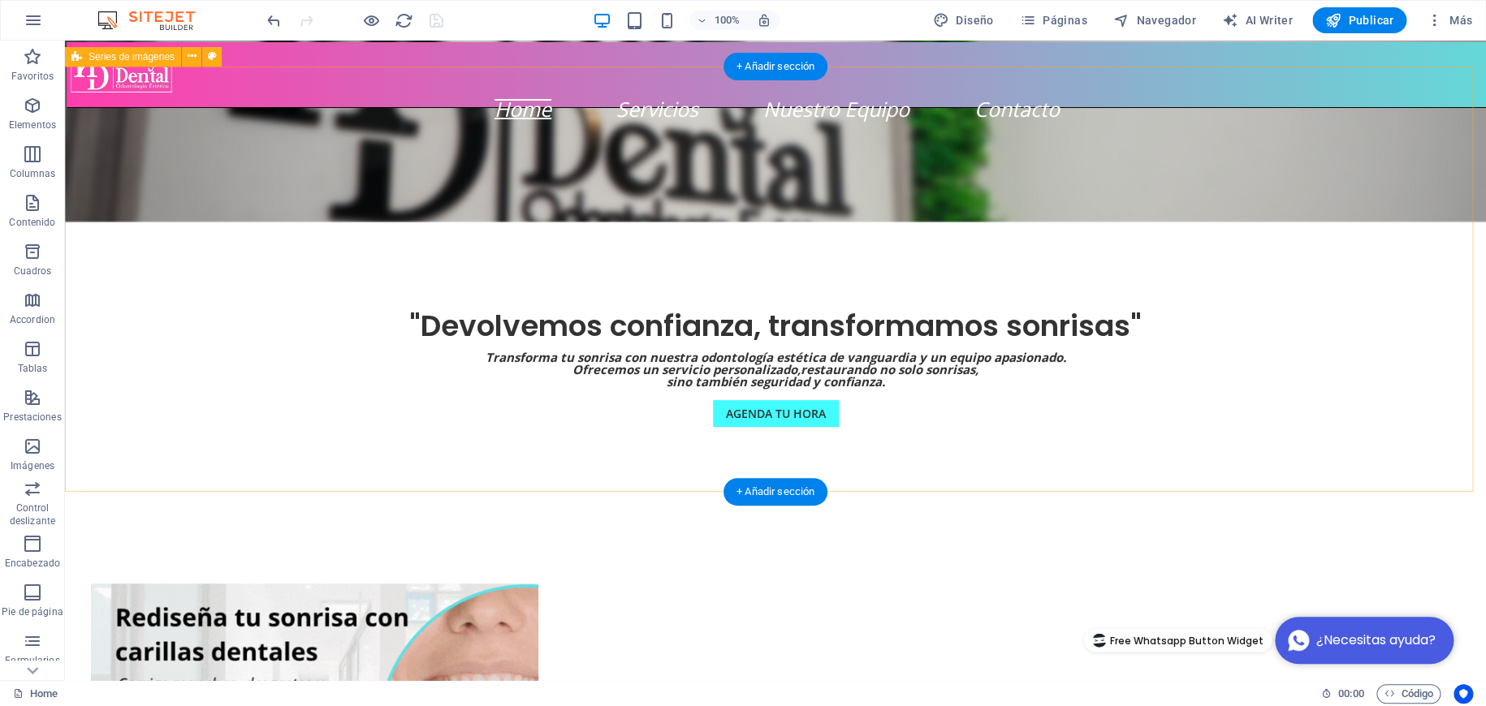
scroll to position [176, 0]
